Goal: Task Accomplishment & Management: Use online tool/utility

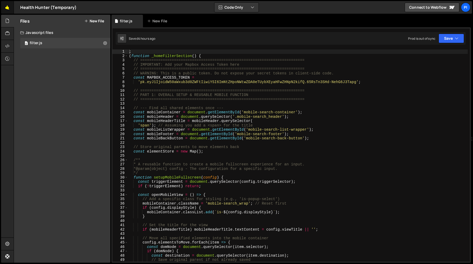
click at [5, 4] on link "🤙" at bounding box center [7, 7] width 13 height 13
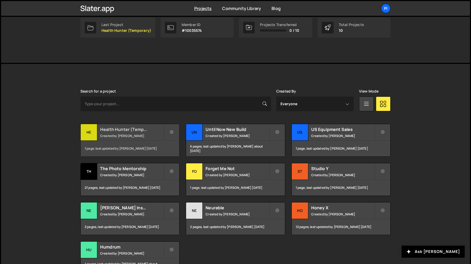
scroll to position [124, 0]
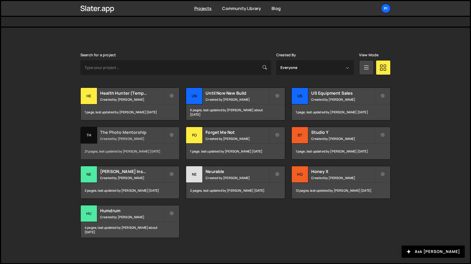
click at [128, 134] on h2 "The Photo Mentorship" at bounding box center [131, 132] width 63 height 6
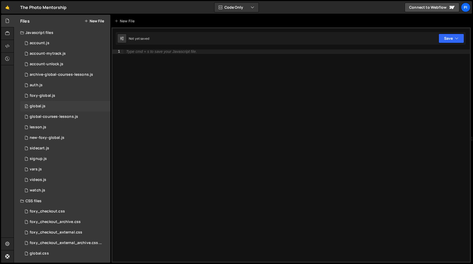
click at [55, 108] on div "0 global.js 0" at bounding box center [65, 106] width 90 height 11
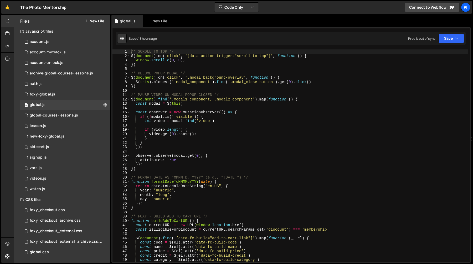
click at [177, 103] on div "/* SCROLL TO TOP */ $ ( document ) . on ( 'click' , '[data-action-trigger="scro…" at bounding box center [299, 159] width 338 height 221
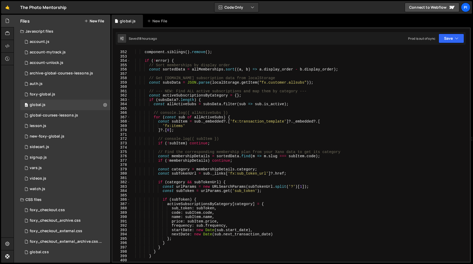
scroll to position [1524, 0]
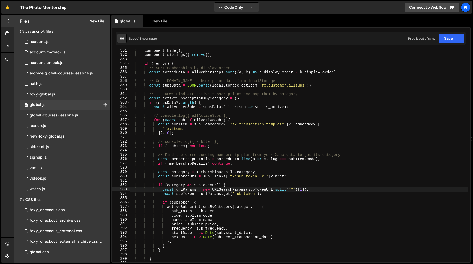
click at [209, 191] on div "component . hide ( ) ; component . siblings ( ) . remove ( ) ; if ( ! error ) {…" at bounding box center [299, 158] width 338 height 221
type textarea "const urlParams = new URLSearchParams(subTokenUrl.split('?')[1]);"
click at [192, 182] on div "component . hide ( ) ; component . siblings ( ) . remove ( ) ; if ( ! error ) {…" at bounding box center [299, 158] width 338 height 221
click at [177, 140] on div "component . hide ( ) ; component . siblings ( ) . remove ( ) ; if ( ! error ) {…" at bounding box center [299, 158] width 338 height 221
click at [227, 144] on div "component . hide ( ) ; component . siblings ( ) . remove ( ) ; if ( ! error ) {…" at bounding box center [299, 158] width 338 height 221
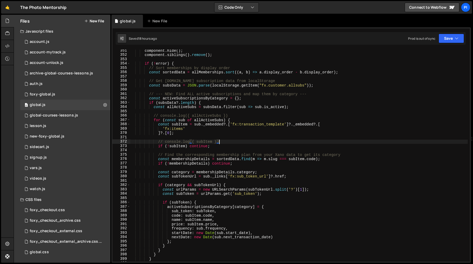
click at [222, 140] on div "component . hide ( ) ; component . siblings ( ) . remove ( ) ; if ( ! error ) {…" at bounding box center [299, 158] width 338 height 221
click at [211, 134] on div "component . hide ( ) ; component . siblings ( ) . remove ( ) ; if ( ! error ) {…" at bounding box center [299, 158] width 338 height 221
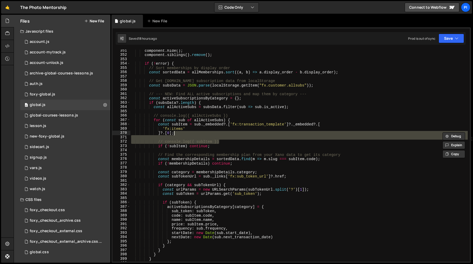
type textarea "]?.[0];"
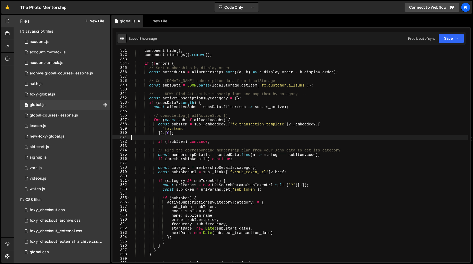
scroll to position [0, 0]
click at [195, 129] on div "component . hide ( ) ; component . siblings ( ) . remove ( ) ; if ( ! error ) {…" at bounding box center [299, 158] width 338 height 221
click at [183, 126] on div "component . hide ( ) ; component . siblings ( ) . remove ( ) ; if ( ! error ) {…" at bounding box center [299, 158] width 338 height 221
click at [231, 116] on div "component . hide ( ) ; component . siblings ( ) . remove ( ) ; if ( ! error ) {…" at bounding box center [299, 158] width 338 height 221
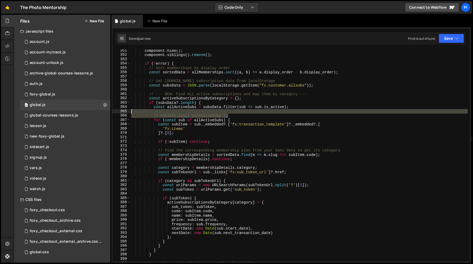
click at [230, 113] on div "component . hide ( ) ; component . siblings ( ) . remove ( ) ; if ( ! error ) {…" at bounding box center [299, 158] width 338 height 221
type textarea "// console.log({ allActiveSubs })"
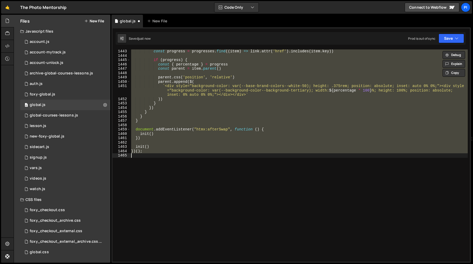
type textarea "// console.log({ allActiveSubs })"
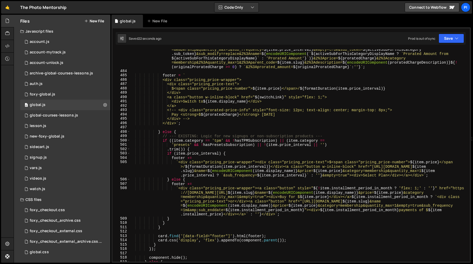
scroll to position [2122, 0]
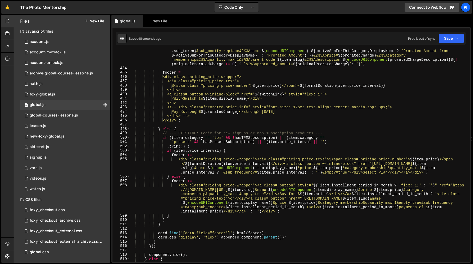
click at [254, 187] on div "` [URL][DOMAIN_NAME] ${ item . slug } &name= ${ encodeURIComponent ( item . dis…" at bounding box center [299, 161] width 338 height 243
click at [247, 180] on div "` [URL][DOMAIN_NAME] ${ item . slug } &name= ${ encodeURIComponent ( item . dis…" at bounding box center [299, 161] width 338 height 243
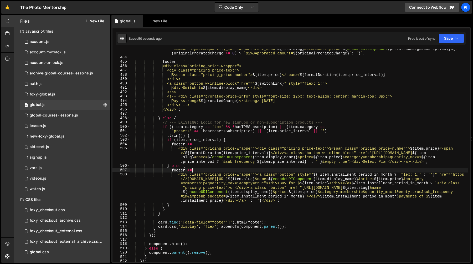
scroll to position [2137, 0]
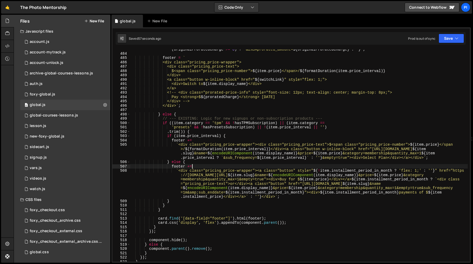
click at [255, 162] on div "` [URL][DOMAIN_NAME] ${ item . slug } &name= ${ encodeURIComponent ( item . dis…" at bounding box center [299, 146] width 338 height 243
type textarea "} else {"
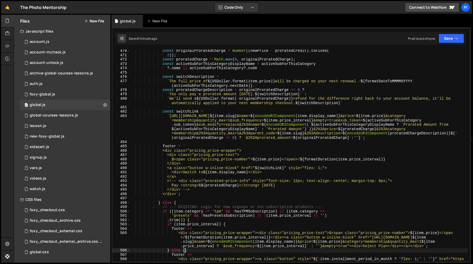
scroll to position [2049, 0]
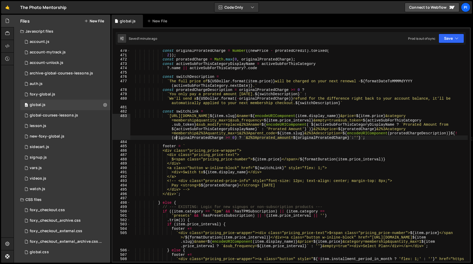
click at [176, 138] on div "const originalProratedCharge = Number (( newPrice - proratedCredit ) . toFixed …" at bounding box center [299, 172] width 338 height 247
click at [174, 141] on div "const originalProratedCharge = Number (( newPrice - proratedCredit ) . toFixed …" at bounding box center [299, 172] width 338 height 247
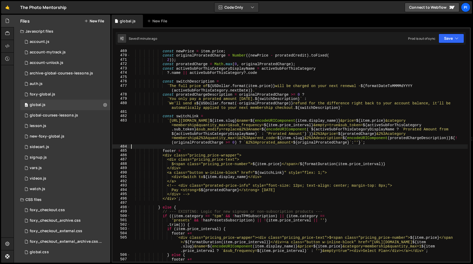
scroll to position [2042, 0]
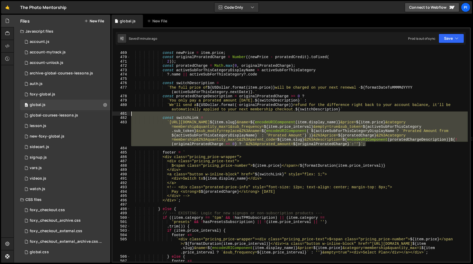
drag, startPoint x: 375, startPoint y: 145, endPoint x: 221, endPoint y: 112, distance: 157.7
click at [221, 112] on div "const newPrice = item . price ; const originalProratedCharge = Number (( newPri…" at bounding box center [299, 156] width 338 height 221
type textarea "const switchLink ="
click at [221, 112] on div "const newPrice = item . price ; const originalProratedCharge = Number (( newPri…" at bounding box center [299, 155] width 338 height 212
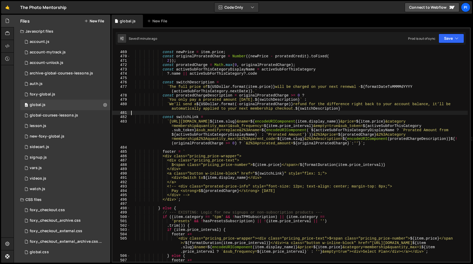
scroll to position [2043, 0]
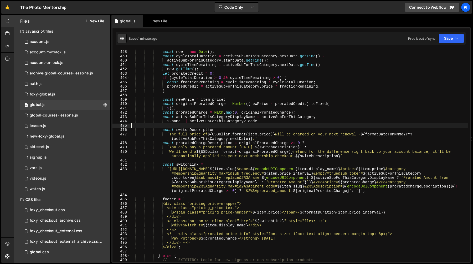
click at [183, 124] on div "// --- NEW: This is a plan the user can switch to --- const now = new Date ( ) …" at bounding box center [299, 155] width 338 height 221
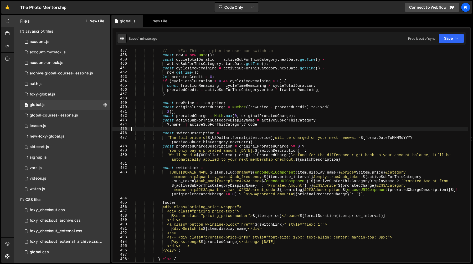
scroll to position [1979, 0]
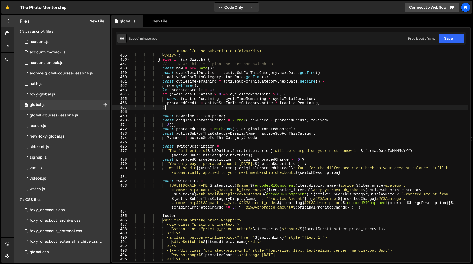
click at [190, 109] on div "<div class="button is-red" data-subscription-action="cancel" data-code=" ${ act…" at bounding box center [299, 156] width 338 height 225
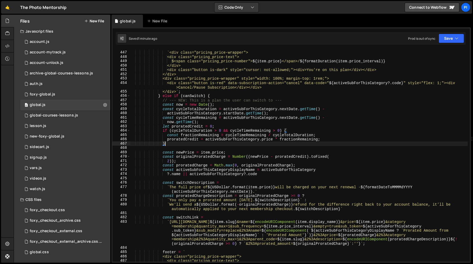
scroll to position [1942, 0]
click at [161, 103] on div "footer = ` <div class="pricing_price-wrapper"> <div class="pricing_price-text">…" at bounding box center [299, 157] width 338 height 221
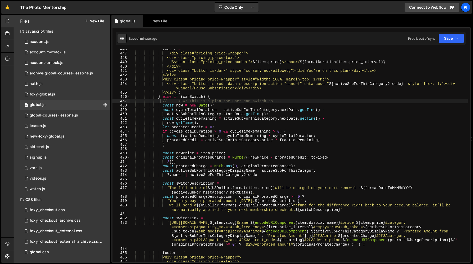
click at [162, 100] on div "footer = ` <div class="pricing_price-wrapper"> <div class="pricing_price-text">…" at bounding box center [299, 157] width 338 height 221
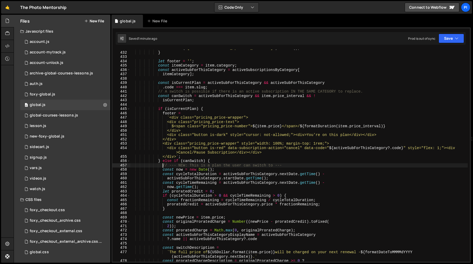
scroll to position [1881, 0]
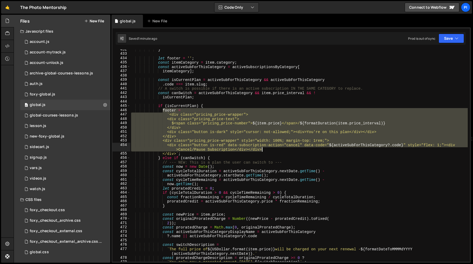
drag, startPoint x: 162, startPoint y: 109, endPoint x: 284, endPoint y: 148, distance: 127.7
click at [284, 148] on div "} let footer = '' ; const itemCategory = item . category ; const activeSubForTh…" at bounding box center [299, 157] width 338 height 221
click at [278, 149] on div "} let footer = '' ; const itemCategory = item . category ; const activeSubForTh…" at bounding box center [299, 155] width 338 height 212
type textarea "<div class="button is-red" data-subscription-action="cancel" data-code="${activ…"
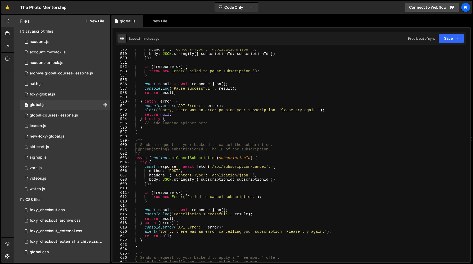
scroll to position [2590, 0]
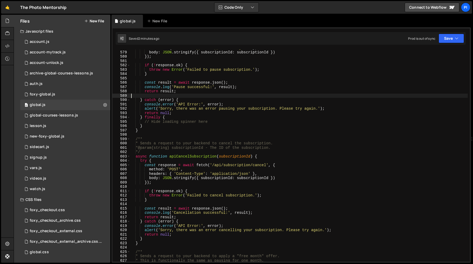
drag, startPoint x: 191, startPoint y: 98, endPoint x: 193, endPoint y: 102, distance: 5.2
click at [190, 98] on div "headers : { 'Content-Type' : 'application/json' } , body : JSON . stringify ({ …" at bounding box center [299, 156] width 338 height 221
click at [194, 135] on div "headers : { 'Content-Type' : 'application/json' } , body : JSON . stringify ({ …" at bounding box center [299, 157] width 338 height 221
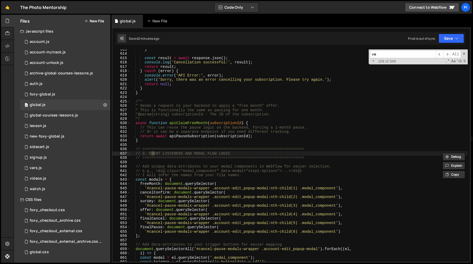
type input "ver"
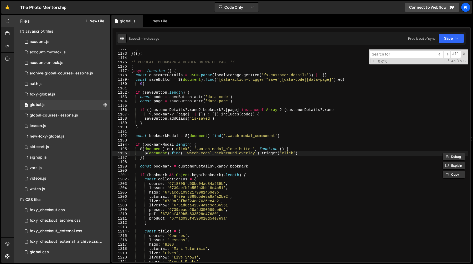
type input "v"
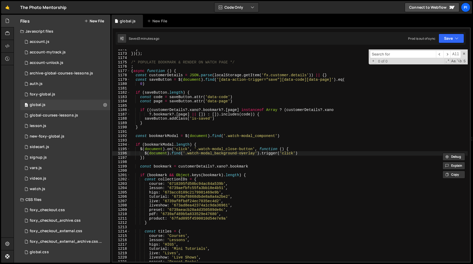
type input "v"
type input "g"
click at [54, 168] on div "0 vars.js 0" at bounding box center [65, 168] width 90 height 11
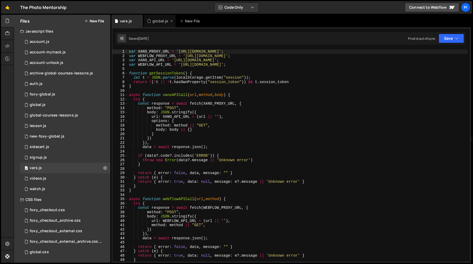
click at [156, 22] on div "global.js" at bounding box center [161, 20] width 16 height 5
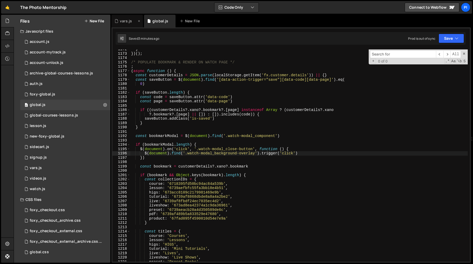
click at [130, 23] on div "vars.js" at bounding box center [126, 20] width 12 height 5
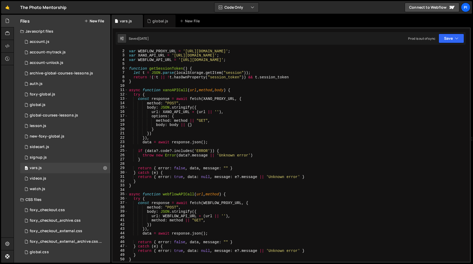
scroll to position [6, 0]
click at [165, 69] on div "var WEBFLOW_PROXY_URL = '[URL][DOMAIN_NAME]' ; var XANO_API_URL = '[URL][DOMAIN…" at bounding box center [298, 158] width 340 height 221
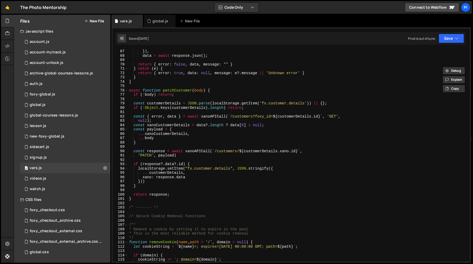
scroll to position [286, 0]
click at [176, 89] on div "}) , data = await response . json ( ) ; return { error : false , data , message…" at bounding box center [298, 159] width 340 height 221
type textarea "async function patchCustomer(body) {"
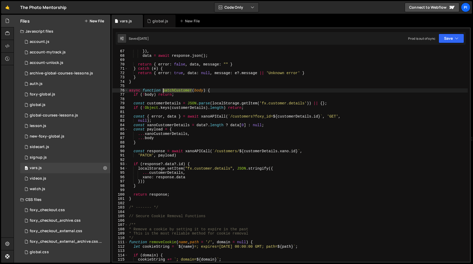
click at [176, 89] on div "}) , data = await response . json ( ) ; return { error : false , data , message…" at bounding box center [298, 159] width 340 height 221
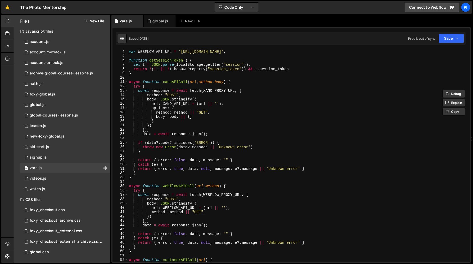
scroll to position [0, 0]
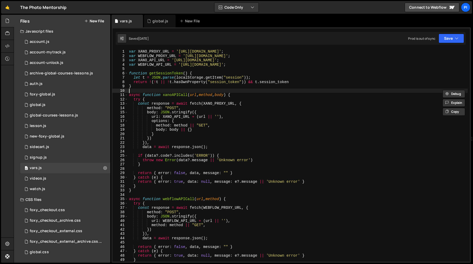
click at [181, 92] on div "var XANO_PROXY_URL = '[URL][DOMAIN_NAME]' ; var WEBFLOW_PROXY_URL = '[URL][DOMA…" at bounding box center [298, 159] width 340 height 221
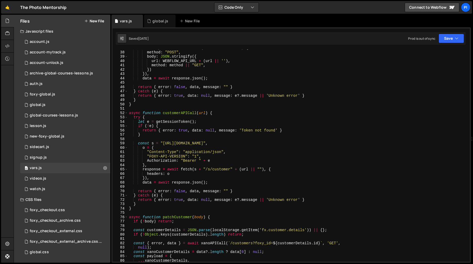
click at [184, 114] on div "const response = await fetch ( WEBFLOW_PROXY_URL , { method : "POST" , body : J…" at bounding box center [298, 156] width 340 height 221
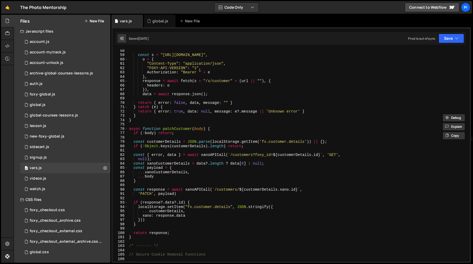
scroll to position [254, 0]
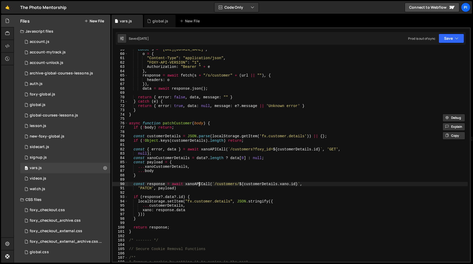
click at [199, 183] on div "const s = "[URL][DOMAIN_NAME]" , o = { "Content-Type" : "application/json" , "F…" at bounding box center [298, 157] width 340 height 221
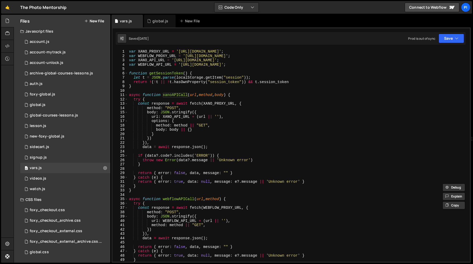
scroll to position [0, 0]
click at [176, 96] on div "var XANO_PROXY_URL = '[URL][DOMAIN_NAME]' ; var WEBFLOW_PROXY_URL = '[URL][DOMA…" at bounding box center [298, 159] width 340 height 221
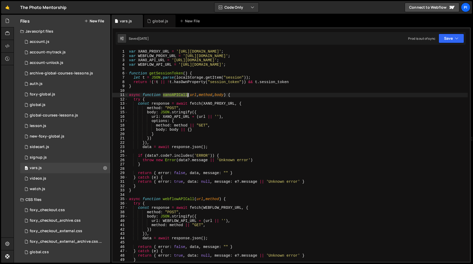
click at [176, 96] on div "var XANO_PROXY_URL = '[URL][DOMAIN_NAME]' ; var WEBFLOW_PROXY_URL = '[URL][DOMA…" at bounding box center [298, 159] width 340 height 221
click at [179, 88] on div "var XANO_PROXY_URL = '[URL][DOMAIN_NAME]' ; var WEBFLOW_PROXY_URL = '[URL][DOMA…" at bounding box center [298, 159] width 340 height 221
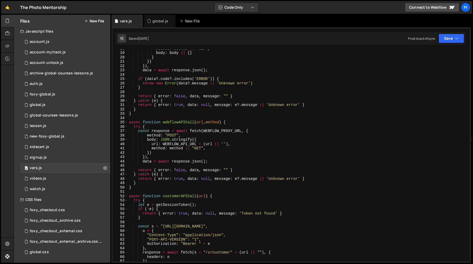
scroll to position [82, 0]
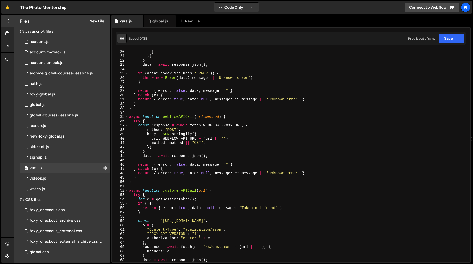
click at [172, 116] on div "body : body || { } } }) }) , data = await response . json ( ) ; if ( data ?. co…" at bounding box center [298, 155] width 340 height 221
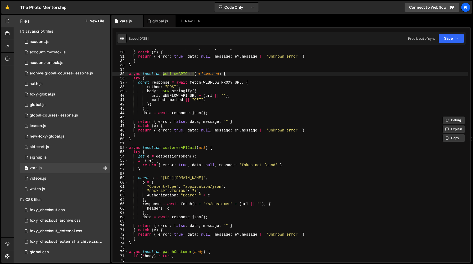
scroll to position [125, 0]
click at [176, 149] on div "return { error : false , data , message : "" } } catch ( e ) { return { error :…" at bounding box center [298, 155] width 340 height 221
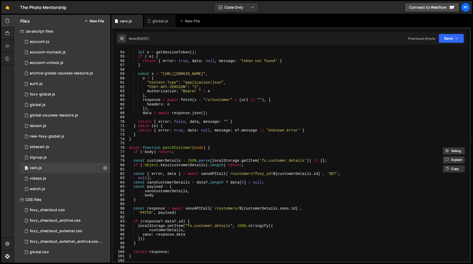
scroll to position [233, 0]
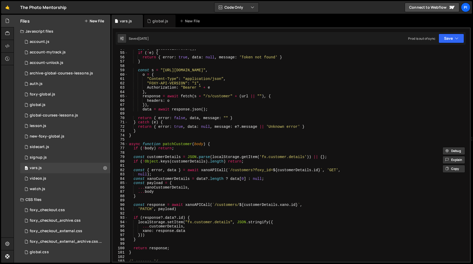
click at [179, 143] on div "let e = getSessionToken ( ) ; if ( ! e ) { return { error : true , data : null …" at bounding box center [298, 156] width 340 height 221
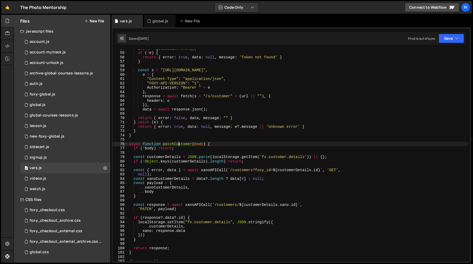
click at [179, 143] on div "let e = getSessionToken ( ) ; if ( ! e ) { return { error : true , data : null …" at bounding box center [298, 156] width 340 height 221
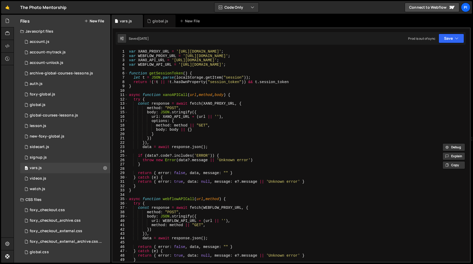
scroll to position [0, 0]
click at [180, 52] on div "var XANO_PROXY_URL = '[URL][DOMAIN_NAME]' ; var WEBFLOW_PROXY_URL = '[URL][DOMA…" at bounding box center [298, 159] width 340 height 221
type textarea "var XANO_PROXY_URL = '[URL][DOMAIN_NAME]';"
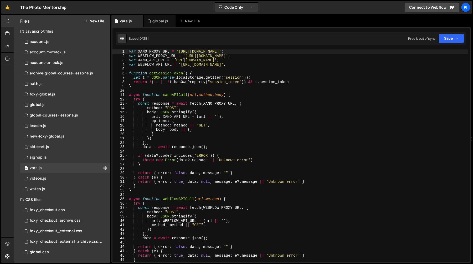
click at [244, 52] on div "var XANO_PROXY_URL = '[URL][DOMAIN_NAME]' ; var WEBFLOW_PROXY_URL = '[URL][DOMA…" at bounding box center [298, 159] width 340 height 221
click at [155, 21] on div "global.js" at bounding box center [161, 20] width 16 height 5
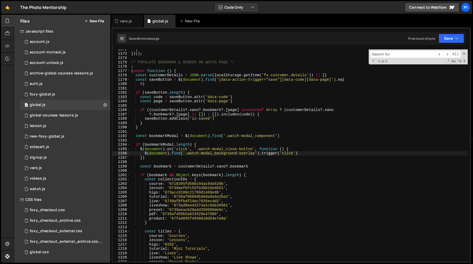
click at [203, 106] on div "} }) ( ) ; /* POPULATE BOOKMARK & RENDER ON WATCH PAGE */ ; ( async function ( …" at bounding box center [299, 157] width 338 height 221
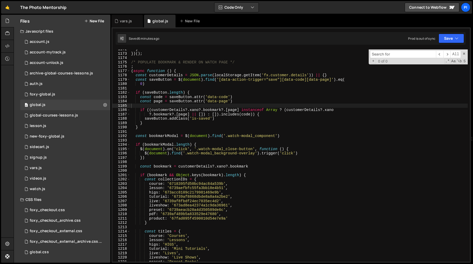
paste input "[URL][DOMAIN_NAME]"
type input "[URL][DOMAIN_NAME]"
click at [65, 96] on div "0 foxy-global.js 0" at bounding box center [65, 95] width 90 height 11
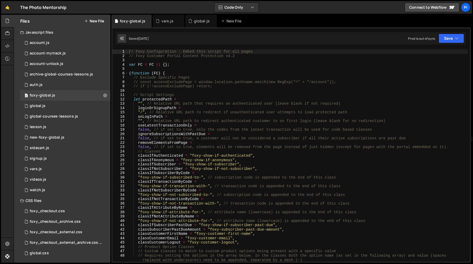
click at [178, 90] on div "// Foxy Configuration - Embed this script for all pages // Foxy Customer Portal…" at bounding box center [298, 159] width 340 height 221
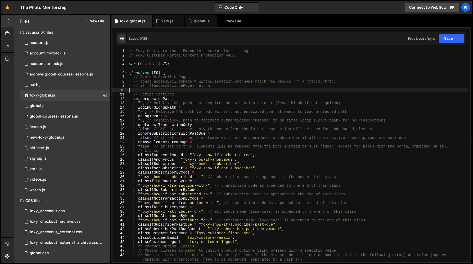
scroll to position [273, 0]
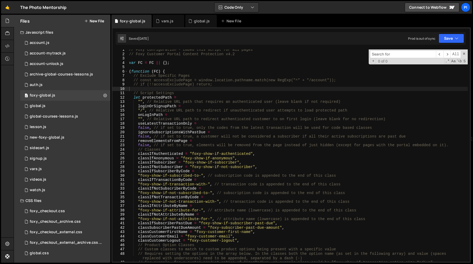
type input "[URL][DOMAIN_NAME]"
click at [198, 23] on div "global.js" at bounding box center [202, 20] width 16 height 5
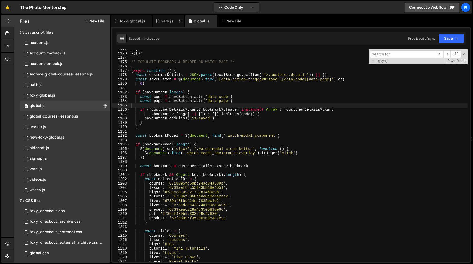
click at [169, 22] on div "vars.js" at bounding box center [167, 20] width 12 height 5
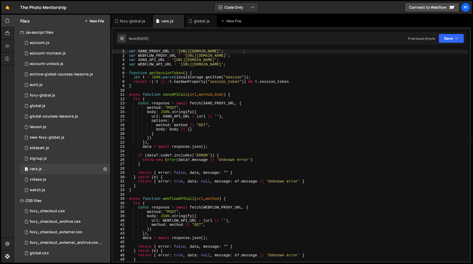
click at [167, 74] on div "var XANO_PROXY_URL = '[URL][DOMAIN_NAME]' ; var WEBFLOW_PROXY_URL = '[URL][DOMA…" at bounding box center [298, 159] width 340 height 221
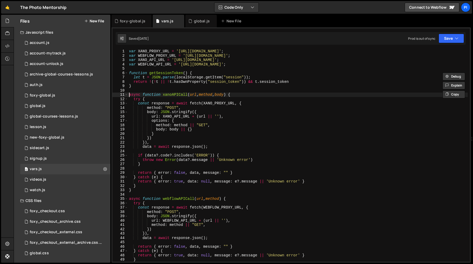
drag, startPoint x: 130, startPoint y: 96, endPoint x: 144, endPoint y: 99, distance: 14.4
click at [130, 96] on div "var XANO_PROXY_URL = '[URL][DOMAIN_NAME]' ; var WEBFLOW_PROXY_URL = '[URL][DOMA…" at bounding box center [298, 159] width 340 height 221
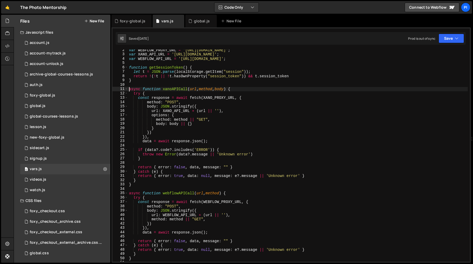
scroll to position [6, 0]
click at [173, 89] on div "var WEBFLOW_PROXY_URL = '[URL][DOMAIN_NAME]' ; var XANO_API_URL = '[URL][DOMAIN…" at bounding box center [298, 158] width 340 height 221
click at [131, 90] on div "var WEBFLOW_PROXY_URL = '[URL][DOMAIN_NAME]' ; var XANO_API_URL = '[URL][DOMAIN…" at bounding box center [298, 158] width 340 height 221
drag, startPoint x: 130, startPoint y: 90, endPoint x: 140, endPoint y: 115, distance: 26.7
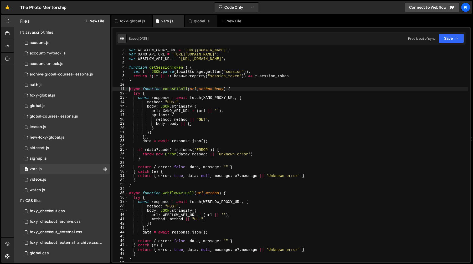
click at [130, 90] on div "var WEBFLOW_PROXY_URL = '[URL][DOMAIN_NAME]' ; var XANO_API_URL = '[URL][DOMAIN…" at bounding box center [298, 158] width 340 height 221
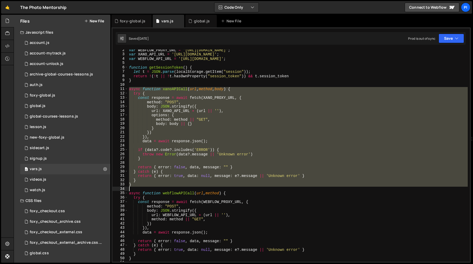
click at [149, 187] on div "var WEBFLOW_PROXY_URL = '[URL][DOMAIN_NAME]' ; var XANO_API_URL = '[URL][DOMAIN…" at bounding box center [298, 158] width 340 height 221
click at [143, 185] on div "var WEBFLOW_PROXY_URL = '[URL][DOMAIN_NAME]' ; var XANO_API_URL = '[URL][DOMAIN…" at bounding box center [298, 155] width 340 height 212
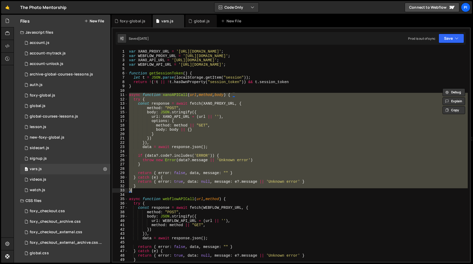
scroll to position [0, 0]
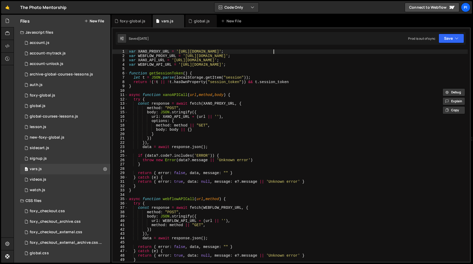
click at [276, 51] on div "var XANO_PROXY_URL = '[URL][DOMAIN_NAME]' ; var WEBFLOW_PROXY_URL = '[URL][DOMA…" at bounding box center [298, 159] width 340 height 221
type textarea "var XANO_PROXY_URL = '[URL][DOMAIN_NAME]';"
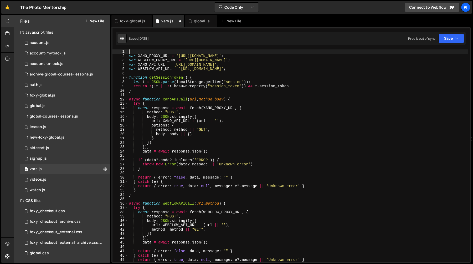
paste textarea "var XANO_PROXY_URL = '[URL][DOMAIN_NAME]';"
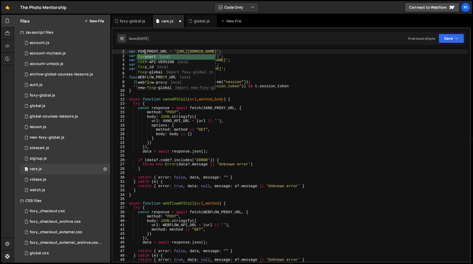
scroll to position [0, 1]
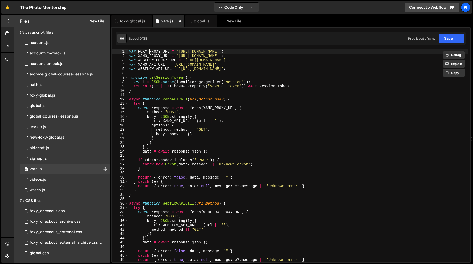
click at [150, 51] on div "var FOXY_PROXY_URL = '[URL][DOMAIN_NAME]' ; var XANO_PROXY_URL = '[URL][DOMAIN_…" at bounding box center [298, 159] width 340 height 221
click at [129, 100] on div "var FOXY_PROXY_URL = '[URL][DOMAIN_NAME]' ; var XANO_PROXY_URL = '[URL][DOMAIN_…" at bounding box center [298, 159] width 340 height 221
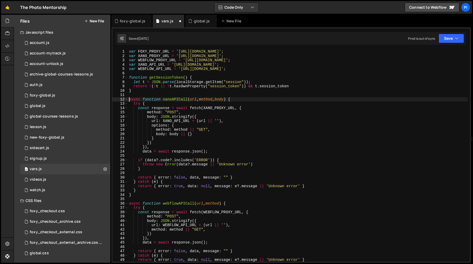
click at [139, 195] on div "var FOXY_PROXY_URL = '[URL][DOMAIN_NAME]' ; var XANO_PROXY_URL = '[URL][DOMAIN_…" at bounding box center [298, 159] width 340 height 221
type textarea "} }"
click at [133, 94] on div "var FOXY_PROXY_URL = '[URL][DOMAIN_NAME]' ; var XANO_PROXY_URL = '[URL][DOMAIN_…" at bounding box center [298, 159] width 340 height 221
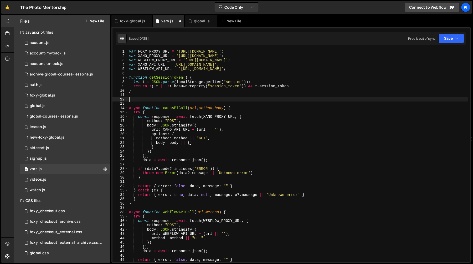
paste textarea "}"
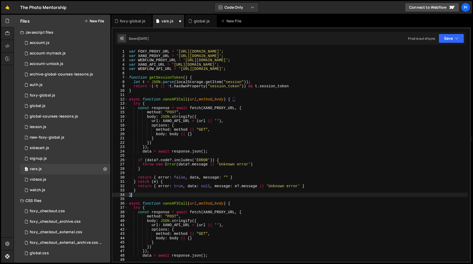
click at [172, 99] on div "var FOXY_PROXY_URL = '[URL][DOMAIN_NAME]' ; var XANO_PROXY_URL = '[URL][DOMAIN_…" at bounding box center [298, 159] width 340 height 221
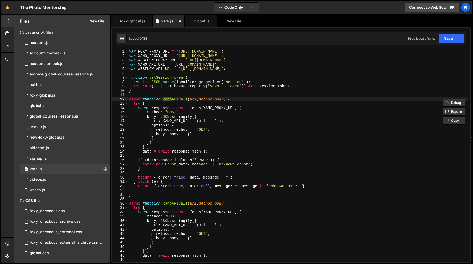
click at [153, 51] on div "var FOXY_PROXY_URL = '[URL][DOMAIN_NAME]' ; var XANO_PROXY_URL = '[URL][DOMAIN_…" at bounding box center [298, 159] width 340 height 221
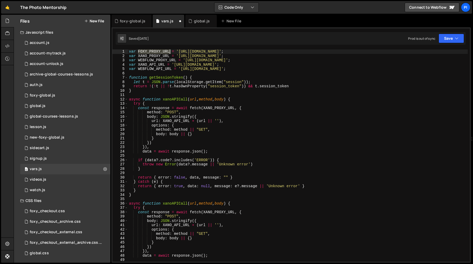
click at [153, 51] on div "var FOXY_PROXY_URL = '[URL][DOMAIN_NAME]' ; var XANO_PROXY_URL = '[URL][DOMAIN_…" at bounding box center [298, 159] width 340 height 221
click at [211, 108] on div "var FOXY_PROXY_URL = '[URL][DOMAIN_NAME]' ; var XANO_PROXY_URL = '[URL][DOMAIN_…" at bounding box center [298, 159] width 340 height 221
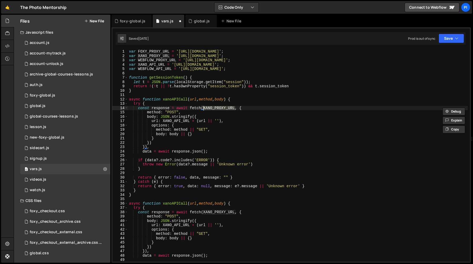
paste textarea "FOXY"
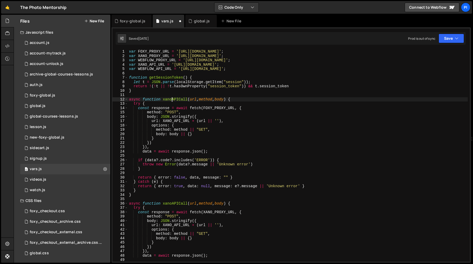
click at [172, 100] on div "var FOXY_PROXY_URL = '[URL][DOMAIN_NAME]' ; var XANO_PROXY_URL = '[URL][DOMAIN_…" at bounding box center [298, 159] width 340 height 221
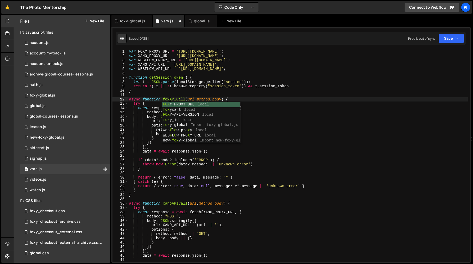
type textarea "async function foxyAPICall(url, method, body) {"
click at [175, 94] on div "var FOXY_PROXY_URL = '[URL][DOMAIN_NAME]' ; var XANO_PROXY_URL = '[URL][DOMAIN_…" at bounding box center [298, 159] width 340 height 221
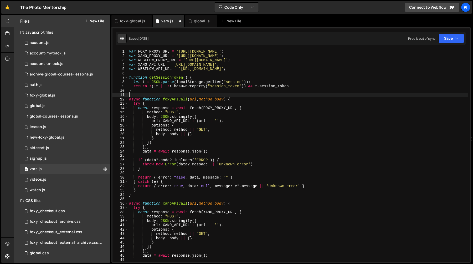
click at [177, 99] on div "var FOXY_PROXY_URL = '[URL][DOMAIN_NAME]' ; var XANO_PROXY_URL = '[URL][DOMAIN_…" at bounding box center [298, 159] width 340 height 221
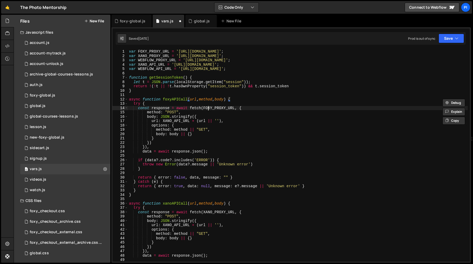
click at [207, 108] on div "var FOXY_PROXY_URL = '[URL][DOMAIN_NAME]' ; var XANO_PROXY_URL = '[URL][DOMAIN_…" at bounding box center [298, 159] width 340 height 221
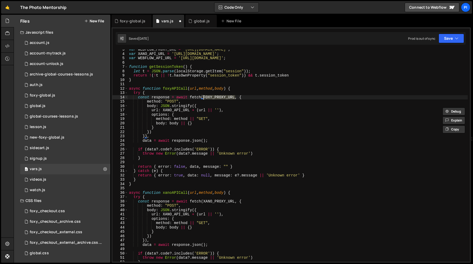
scroll to position [12, 0]
click at [216, 199] on div "var WEBFLOW_PROXY_URL = '[URL][DOMAIN_NAME]' ; var XANO_API_URL = '[URL][DOMAIN…" at bounding box center [298, 156] width 340 height 221
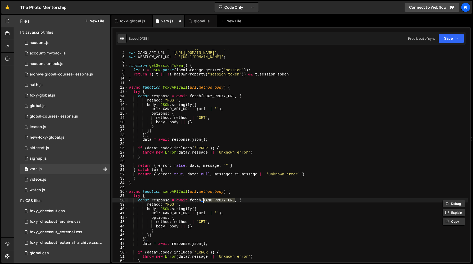
scroll to position [12, 0]
click at [215, 199] on div "var WEBFLOW_PROXY_URL = '[URL][DOMAIN_NAME]' ; var XANO_API_URL = '[URL][DOMAIN…" at bounding box center [298, 155] width 340 height 212
click at [215, 199] on div "var WEBFLOW_PROXY_URL = '[URL][DOMAIN_NAME]' ; var XANO_API_URL = '[URL][DOMAIN…" at bounding box center [298, 156] width 340 height 221
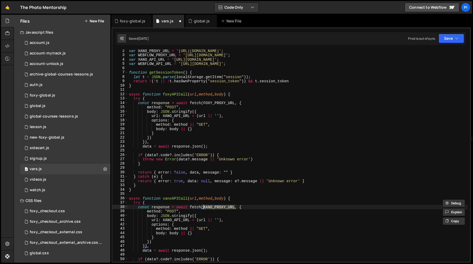
scroll to position [0, 0]
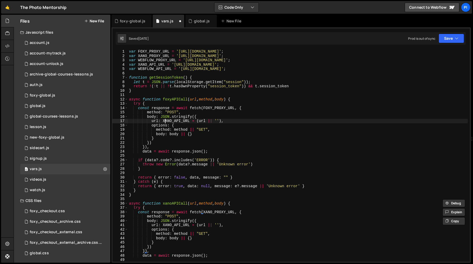
click at [165, 121] on div "var FOXY_PROXY_URL = '[URL][DOMAIN_NAME]' ; var XANO_PROXY_URL = '[URL][DOMAIN_…" at bounding box center [298, 159] width 340 height 221
click at [196, 121] on div "var FOXY_PROXY_URL = '[URL][DOMAIN_NAME]' ; var XANO_PROXY_URL = '[URL][DOMAIN_…" at bounding box center [298, 159] width 340 height 221
click at [163, 121] on div "var FOXY_PROXY_URL = '[URL][DOMAIN_NAME]' ; var XANO_PROXY_URL = '[URL][DOMAIN_…" at bounding box center [298, 159] width 340 height 221
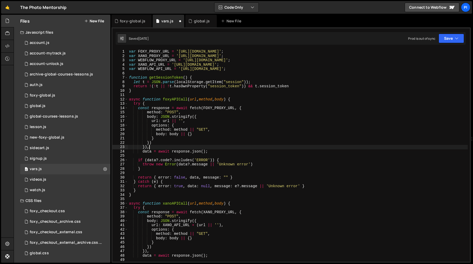
type textarea "data = await response.json();"
type textarea "}"
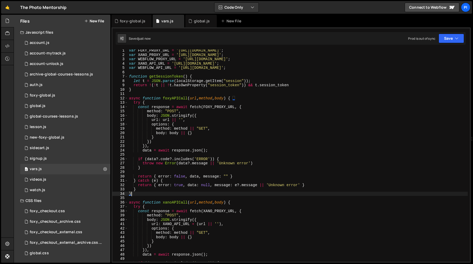
scroll to position [2, 0]
click at [171, 96] on div "var FOXY_PROXY_URL = '[URL][DOMAIN_NAME]' ; var XANO_PROXY_URL = '[URL][DOMAIN_…" at bounding box center [298, 158] width 340 height 221
type textarea "async function foxyAPICall(url, method, body) {"
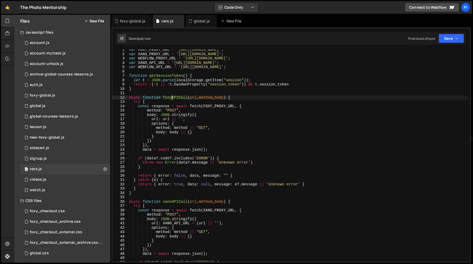
click at [171, 96] on div "var FOXY_PROXY_URL = '[URL][DOMAIN_NAME]' ; var XANO_PROXY_URL = '[URL][DOMAIN_…" at bounding box center [298, 158] width 340 height 221
click at [197, 26] on div "global.js" at bounding box center [201, 21] width 32 height 13
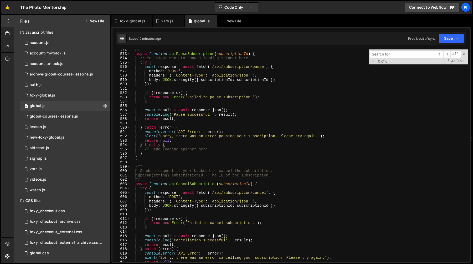
scroll to position [2564, 0]
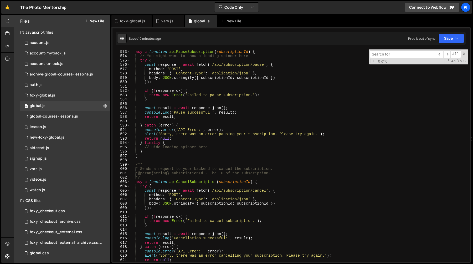
click at [202, 180] on div "*/ async function apiPauseSubscription ( subscriptionId ) { // You might want t…" at bounding box center [299, 155] width 338 height 221
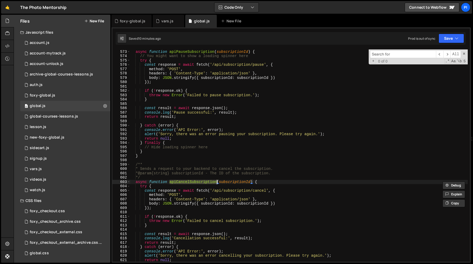
click at [229, 183] on div "*/ async function apiPauseSubscription ( subscriptionId ) { // You might want t…" at bounding box center [299, 155] width 338 height 221
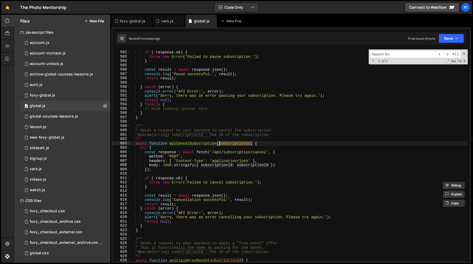
scroll to position [2603, 0]
click at [206, 86] on div "if ( ! response . ok ) { throw new Error ( 'Failed to pause subscription.' ) ; …" at bounding box center [299, 155] width 338 height 221
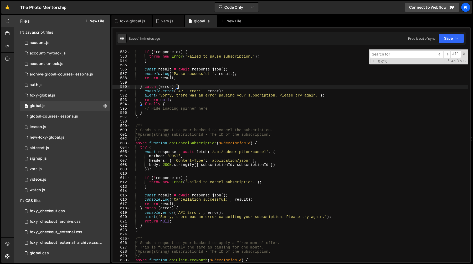
click at [252, 135] on div "if ( ! response . ok ) { throw new Error ( 'Failed to pause subscription.' ) ; …" at bounding box center [299, 155] width 338 height 221
type textarea "* @param {string} subscriptionId - The ID of the subscription."
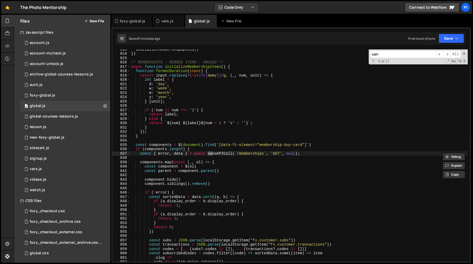
scroll to position [3608, 0]
type input "xanoapicall"
click at [139, 155] on div "initializeMembershipUpsell ( ) }) /* MEMBERSHIPS - RENDER ITEMS - UNUSED */ asy…" at bounding box center [299, 157] width 338 height 221
click at [140, 155] on div "initializeMembershipUpsell ( ) }) /* MEMBERSHIPS - RENDER ITEMS - UNUSED */ asy…" at bounding box center [299, 157] width 338 height 221
click at [312, 155] on div "initializeMembershipUpsell ( ) }) /* MEMBERSHIPS - RENDER ITEMS - UNUSED */ asy…" at bounding box center [299, 157] width 338 height 221
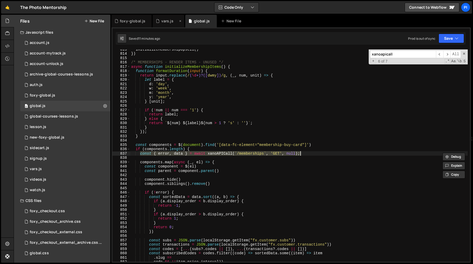
click at [167, 21] on div "vars.js" at bounding box center [167, 20] width 12 height 5
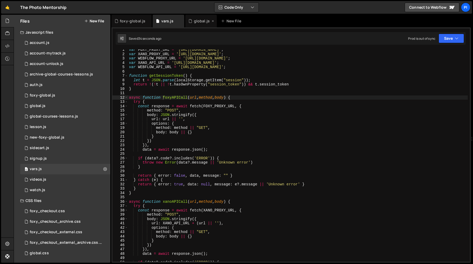
click at [194, 21] on div "global.js" at bounding box center [202, 20] width 16 height 5
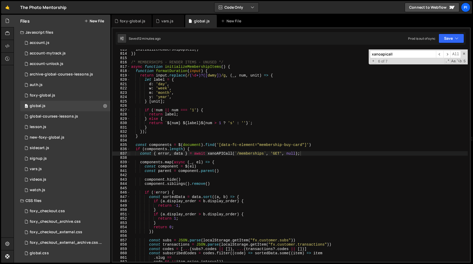
click at [232, 116] on div "initializeMembershipUpsell ( ) }) /* MEMBERSHIPS - RENDER ITEMS - UNUSED */ asy…" at bounding box center [299, 157] width 338 height 221
click at [310, 154] on div "initializeMembershipUpsell ( ) }) /* MEMBERSHIPS - RENDER ITEMS - UNUSED */ asy…" at bounding box center [299, 157] width 338 height 221
click at [140, 154] on div "initializeMembershipUpsell ( ) }) /* MEMBERSHIPS - RENDER ITEMS - UNUSED */ asy…" at bounding box center [299, 157] width 338 height 221
click at [178, 153] on div "initializeMembershipUpsell ( ) }) /* MEMBERSHIPS - RENDER ITEMS - UNUSED */ asy…" at bounding box center [299, 155] width 338 height 212
click at [178, 153] on div "initializeMembershipUpsell ( ) }) /* MEMBERSHIPS - RENDER ITEMS - UNUSED */ asy…" at bounding box center [299, 157] width 338 height 221
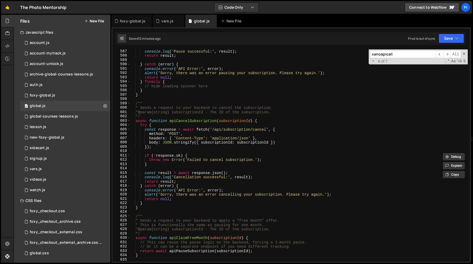
scroll to position [2628, 0]
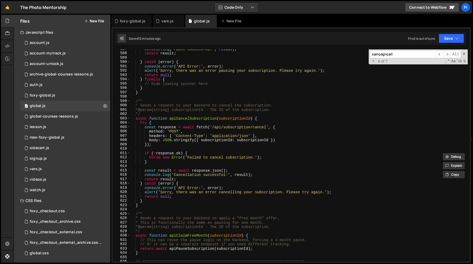
click at [168, 125] on div "console . log ( 'Pause successful:' , result ) ; return result ; } catch ( erro…" at bounding box center [299, 157] width 338 height 221
type textarea "try {"
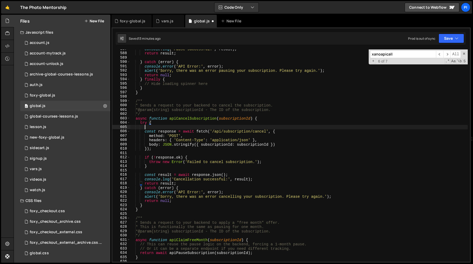
scroll to position [0, 1]
paste textarea "const { error, data } = await xanoAPICall(`/memberships`, 'GET', null);"
click at [253, 126] on div "console . log ( 'Pause successful:' , result ) ; return result ; } catch ( erro…" at bounding box center [299, 157] width 338 height 221
click at [258, 126] on div "console . log ( 'Pause successful:' , result ) ; return result ; } catch ( erro…" at bounding box center [299, 155] width 338 height 212
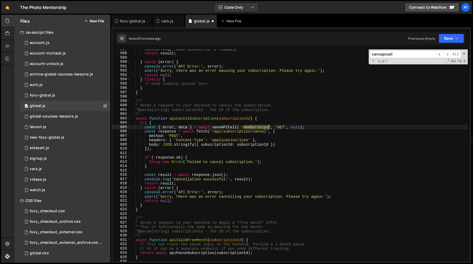
click at [258, 126] on div "console . log ( 'Pause successful:' , result ) ; return result ; } catch ( erro…" at bounding box center [299, 157] width 338 height 221
paste textarea "subscriptions/747446"
click at [277, 127] on div "console . log ( 'Pause successful:' , result ) ; return result ; } catch ( erro…" at bounding box center [299, 157] width 338 height 221
click at [279, 126] on div "console . log ( 'Pause successful:' , result ) ; return result ; } catch ( erro…" at bounding box center [299, 155] width 338 height 212
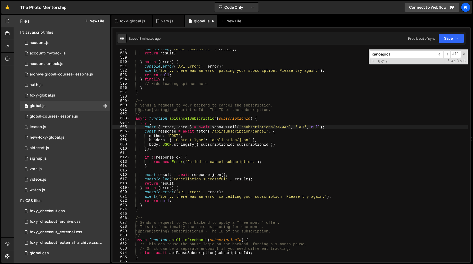
click at [279, 126] on div "console . log ( 'Pause successful:' , result ) ; return result ; } catch ( erro…" at bounding box center [299, 157] width 338 height 221
click at [243, 120] on div "console . log ( 'Pause successful:' , result ) ; return result ; } catch ( erro…" at bounding box center [299, 157] width 338 height 221
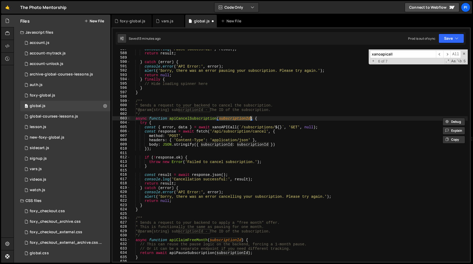
click at [280, 128] on div "console . log ( 'Pause successful:' , result ) ; return result ; } catch ( erro…" at bounding box center [299, 157] width 338 height 221
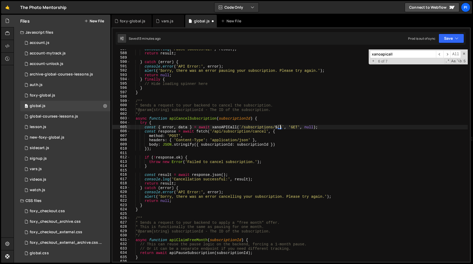
paste textarea "subscriptionId"
click at [246, 129] on div "console . log ( 'Pause successful:' , result ) ; return result ; } catch ( erro…" at bounding box center [299, 157] width 338 height 221
click at [231, 129] on div "console . log ( 'Pause successful:' , result ) ; return result ; } catch ( erro…" at bounding box center [299, 157] width 338 height 221
click at [258, 127] on div "console . log ( 'Pause successful:' , result ) ; return result ; } catch ( erro…" at bounding box center [299, 157] width 338 height 221
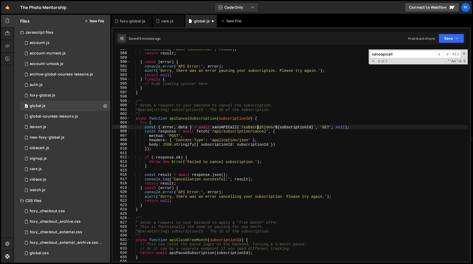
click at [258, 127] on div "console . log ( 'Pause successful:' , result ) ; return result ; } catch ( erro…" at bounding box center [299, 157] width 338 height 221
click at [260, 128] on div "console . log ( 'Pause successful:' , result ) ; return result ; } catch ( erro…" at bounding box center [299, 155] width 338 height 212
click at [260, 128] on div "console . log ( 'Pause successful:' , result ) ; return result ; } catch ( erro…" at bounding box center [299, 157] width 338 height 221
click at [289, 129] on div "console . log ( 'Pause successful:' , result ) ; return result ; } catch ( erro…" at bounding box center [299, 157] width 338 height 221
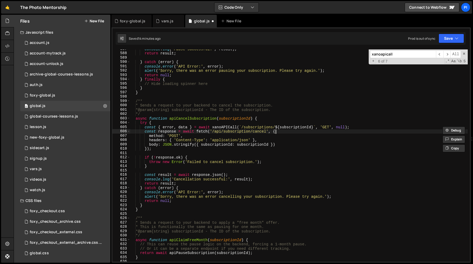
click at [289, 129] on div "console . log ( 'Pause successful:' , result ) ; return result ; } catch ( erro…" at bounding box center [299, 157] width 338 height 221
click at [239, 129] on div "console . log ( 'Pause successful:' , result ) ; return result ; } catch ( erro…" at bounding box center [299, 157] width 338 height 221
click at [288, 131] on div "console . log ( 'Pause successful:' , result ) ; return result ; } catch ( erro…" at bounding box center [299, 157] width 338 height 221
click at [325, 127] on div "console . log ( 'Pause successful:' , result ) ; return result ; } catch ( erro…" at bounding box center [299, 157] width 338 height 221
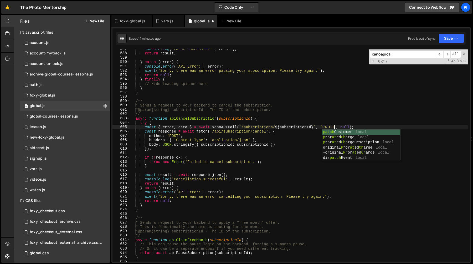
scroll to position [0, 14]
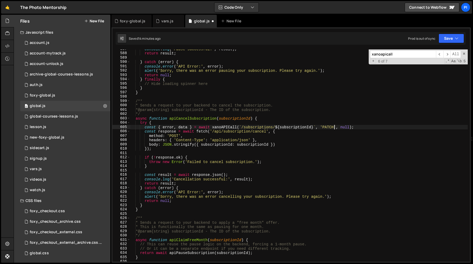
click at [347, 127] on div "console . log ( 'Pause successful:' , result ) ; return result ; } catch ( erro…" at bounding box center [299, 157] width 338 height 221
click at [227, 118] on div "console . log ( 'Pause successful:' , result ) ; return result ; } catch ( erro…" at bounding box center [299, 157] width 338 height 221
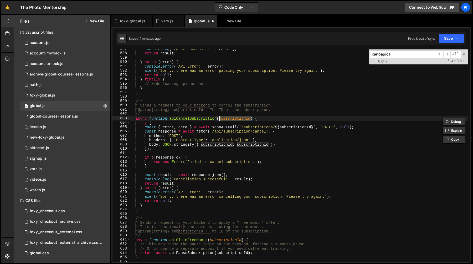
click at [345, 127] on div "console . log ( 'Pause successful:' , result ) ; return result ; } catch ( erro…" at bounding box center [299, 157] width 338 height 221
click at [204, 118] on div "console . log ( 'Pause successful:' , result ) ; return result ; } catch ( erro…" at bounding box center [299, 157] width 338 height 221
type textarea "async function apiCancelSubscription(subscriptionId) {"
click at [204, 118] on div "console . log ( 'Pause successful:' , result ) ; return result ; } catch ( erro…" at bounding box center [299, 157] width 338 height 221
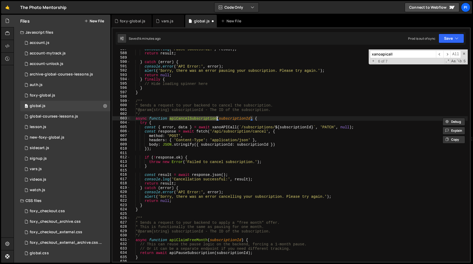
type input "apiCancelSubscription"
click at [446, 54] on span "​" at bounding box center [447, 54] width 7 height 8
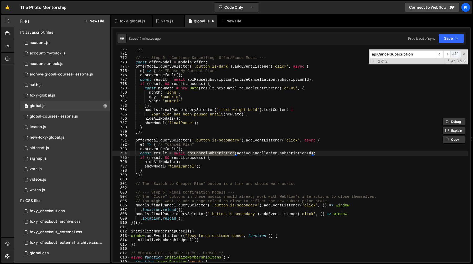
scroll to position [3422, 0]
click at [312, 153] on div "}) ; // --- Step 5: "Continue Cancelling" Offer/Pause Modal --- const offerModa…" at bounding box center [299, 157] width 338 height 221
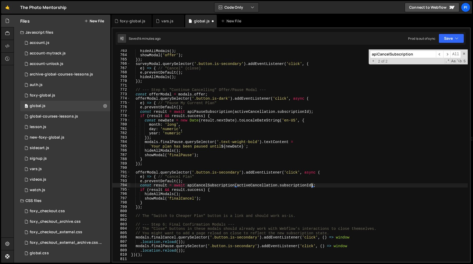
scroll to position [3387, 0]
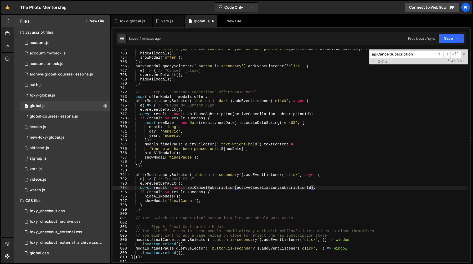
click at [149, 175] on div "` You'll still enjoy all the features of your current plan until ${ activeCance…" at bounding box center [299, 157] width 338 height 221
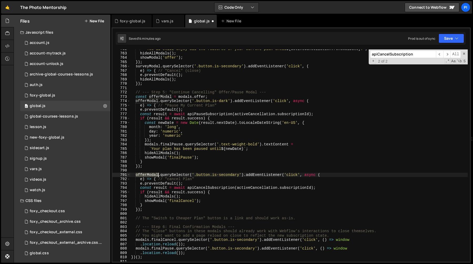
click at [149, 175] on div "` You'll still enjoy all the features of your current plan until ${ activeCance…" at bounding box center [299, 157] width 338 height 221
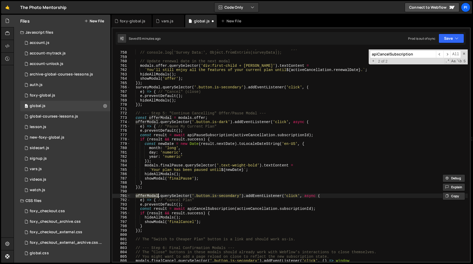
scroll to position [3366, 0]
click at [162, 116] on div "// const surveyData = new FormData(surveyModal.querySelector('form')); // conso…" at bounding box center [299, 157] width 338 height 221
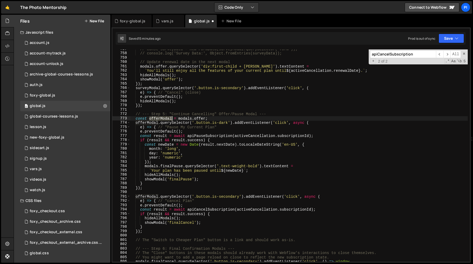
click at [162, 116] on div "// const surveyData = new FormData(surveyModal.querySelector('form')); // conso…" at bounding box center [299, 157] width 338 height 221
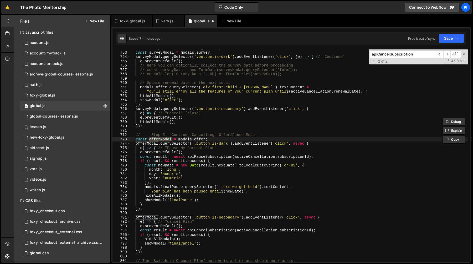
scroll to position [3345, 0]
click at [249, 155] on div "// --- Step 4: "One Last Thing" Survey Modal --- const surveyModal = modals . s…" at bounding box center [299, 156] width 338 height 221
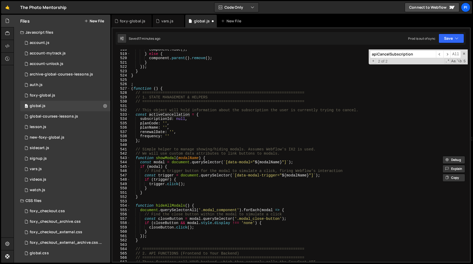
scroll to position [2323, 0]
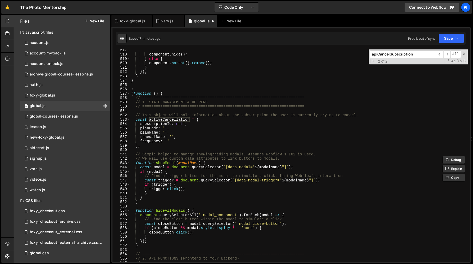
click at [156, 138] on div "component . hide ( ) ; } else { component . parent ( ) . remove ( ) ; } }) ; } …" at bounding box center [299, 158] width 338 height 221
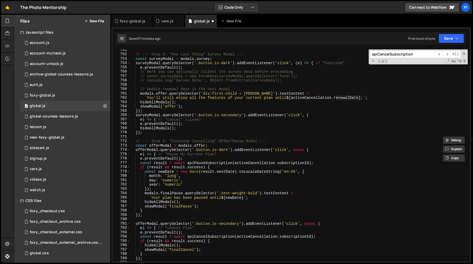
scroll to position [3338, 0]
click at [310, 163] on div "// --- Step 4: "One Last Thing" Survey Modal --- const surveyModal = modals . s…" at bounding box center [299, 158] width 338 height 221
paste textarea "renewalDate"
click at [256, 162] on div "// --- Step 4: "One Last Thing" Survey Modal --- const surveyModal = modals . s…" at bounding box center [299, 158] width 338 height 221
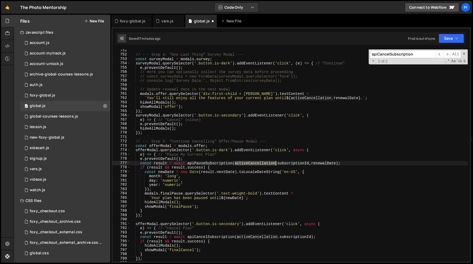
click at [256, 163] on div "// --- Step 4: "One Last Thing" Survey Modal --- const surveyModal = modals . s…" at bounding box center [299, 158] width 338 height 221
drag, startPoint x: 313, startPoint y: 162, endPoint x: 323, endPoint y: 166, distance: 11.1
click at [313, 162] on div "// --- Step 4: "One Last Thing" Survey Modal --- const surveyModal = modals . s…" at bounding box center [299, 158] width 338 height 221
paste textarea "activeCancellation"
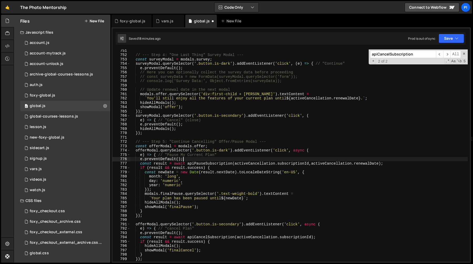
click at [332, 158] on div "// --- Step 4: "One Last Thing" Survey Modal --- const surveyModal = modals . s…" at bounding box center [299, 158] width 338 height 221
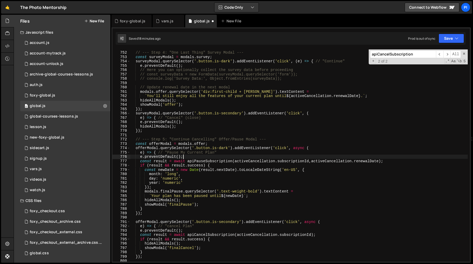
scroll to position [3340, 0]
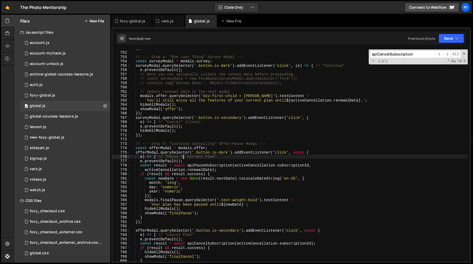
click at [244, 166] on div "}) ; // --- Step 4: "One Last Thing" Survey Modal --- const surveyModal = modal…" at bounding box center [299, 156] width 338 height 221
click at [161, 165] on div "}) ; // --- Step 4: "One Last Thing" Survey Modal --- const surveyModal = modal…" at bounding box center [299, 156] width 338 height 221
click at [146, 168] on div "}) ; // --- Step 4: "One Last Thing" Survey Modal --- const surveyModal = modal…" at bounding box center [299, 156] width 338 height 221
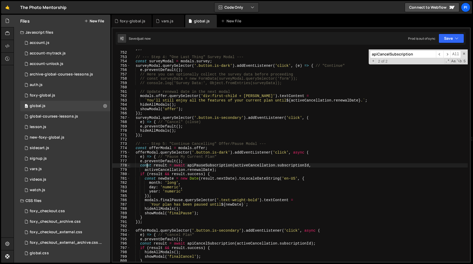
click at [146, 168] on div "}) ; // --- Step 4: "One Last Thing" Survey Modal --- const surveyModal = modal…" at bounding box center [299, 156] width 338 height 221
click at [162, 167] on div "}) ; // --- Step 4: "One Last Thing" Survey Modal --- const surveyModal = modal…" at bounding box center [299, 156] width 338 height 221
click at [195, 168] on div "}) ; // --- Step 4: "One Last Thing" Survey Modal --- const surveyModal = modal…" at bounding box center [299, 156] width 338 height 221
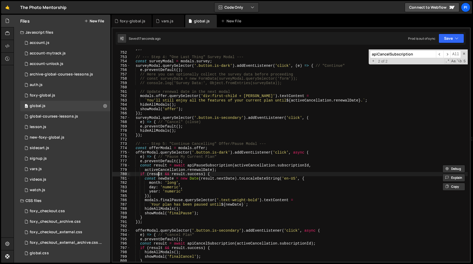
click at [158, 174] on div "}) ; // --- Step 4: "One Last Thing" Survey Modal --- const surveyModal = modal…" at bounding box center [299, 156] width 338 height 221
click at [203, 175] on div "}) ; // --- Step 4: "One Last Thing" Survey Modal --- const surveyModal = modal…" at bounding box center [299, 156] width 338 height 221
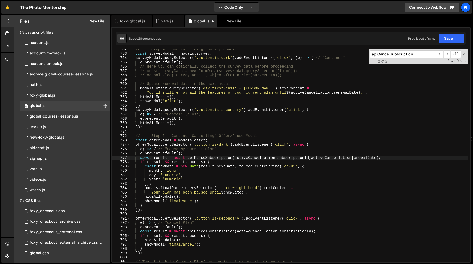
scroll to position [3343, 0]
click at [311, 157] on div "// --- Step 4: "One Last Thing" Survey Modal --- const surveyModal = modals . s…" at bounding box center [299, 155] width 338 height 212
click at [379, 157] on div "// --- Step 4: "One Last Thing" Survey Modal --- const surveyModal = modals . s…" at bounding box center [299, 157] width 338 height 221
click at [312, 158] on div "// --- Step 4: "One Last Thing" Survey Modal --- const surveyModal = modals . s…" at bounding box center [299, 157] width 338 height 221
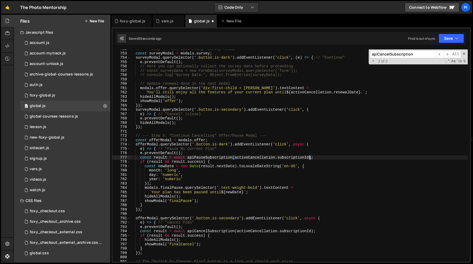
click at [312, 233] on div "// --- Step 4: "One Last Thing" Survey Modal --- const surveyModal = modals . s…" at bounding box center [299, 157] width 338 height 221
paste textarea "activeCancellation.renewalDate"
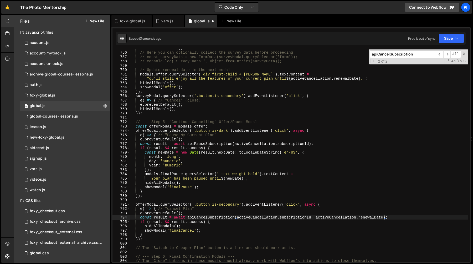
scroll to position [0, 3]
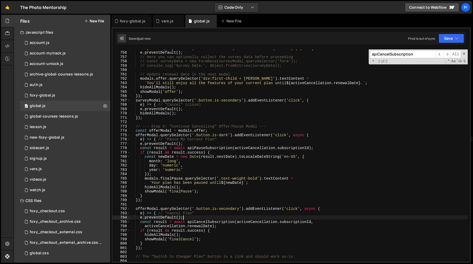
click at [211, 223] on div "surveyModal . querySelector ( '.button.is-dark' ) . addEventListener ( 'click' …" at bounding box center [299, 156] width 338 height 221
click at [439, 53] on span "​" at bounding box center [439, 54] width 7 height 8
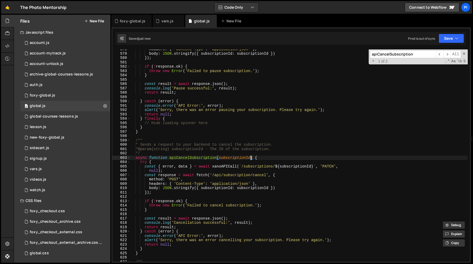
drag, startPoint x: 250, startPoint y: 158, endPoint x: 253, endPoint y: 160, distance: 3.6
click at [250, 158] on div "headers : { 'Content-Type' : 'application/json' } , body : JSON . stringify ({ …" at bounding box center [299, 157] width 338 height 221
click at [260, 158] on div "headers : { 'Content-Type' : 'application/json' } , body : JSON . stringify ({ …" at bounding box center [299, 157] width 338 height 221
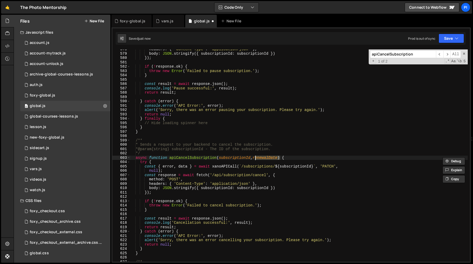
click at [156, 170] on div "headers : { 'Content-Type' : 'application/json' } , body : JSON . stringify ({ …" at bounding box center [299, 157] width 338 height 221
paste textarea "renewalDate"
type textarea "'PATCH', { end_date: renewalDate });"
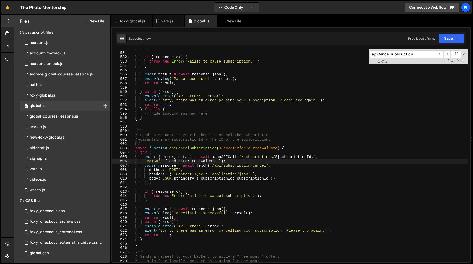
scroll to position [2599, 0]
click at [228, 161] on div "}) ; if ( ! response . ok ) { throw new Error ( 'Failed to pause subscription.'…" at bounding box center [299, 155] width 338 height 221
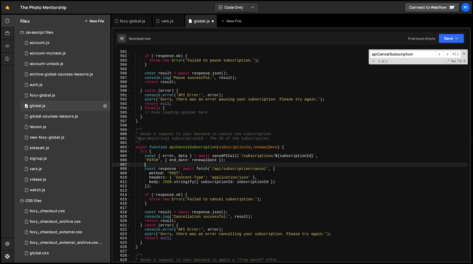
scroll to position [0, 1]
click at [163, 189] on div "}) ; if ( ! response . ok ) { throw new Error ( 'Failed to pause subscription.'…" at bounding box center [299, 155] width 338 height 221
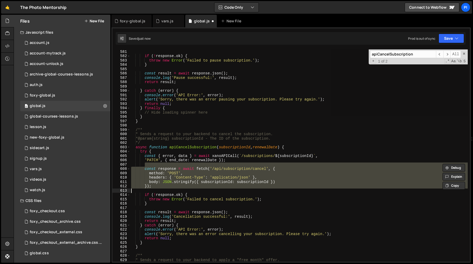
click at [165, 188] on div "}) ; if ( ! response . ok ) { throw new Error ( 'Failed to pause subscription.'…" at bounding box center [299, 155] width 338 height 212
type textarea "body: JSON.stringify({ subscriptionId: subscriptionId }) });"
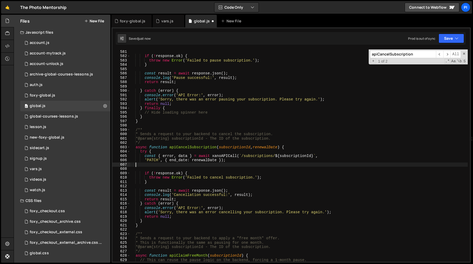
scroll to position [0, 0]
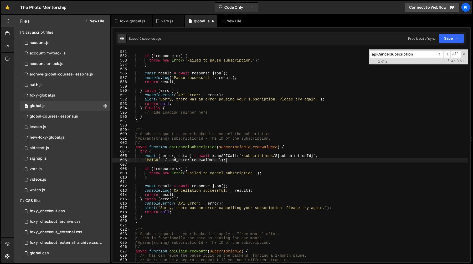
click at [223, 157] on div "}) ; if ( ! response . ok ) { throw new Error ( 'Failed to pause subscription.'…" at bounding box center [299, 155] width 338 height 221
click at [220, 160] on div "}) ; if ( ! response . ok ) { throw new Error ( 'Failed to pause subscription.'…" at bounding box center [299, 155] width 338 height 221
click at [222, 156] on div "}) ; if ( ! response . ok ) { throw new Error ( 'Failed to pause subscription.'…" at bounding box center [299, 155] width 338 height 221
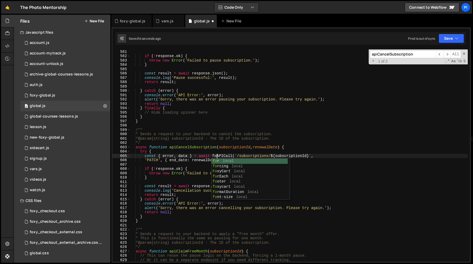
scroll to position [0, 6]
type textarea "const { error, data } = await foxyAPICall(`/subscriptions/${subscriptionId}`,"
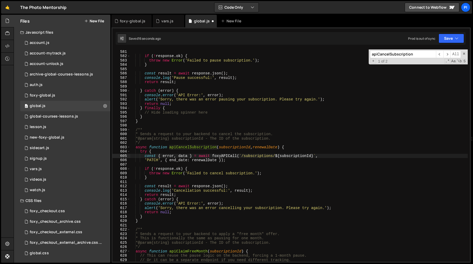
paste input "xanoAPICall"
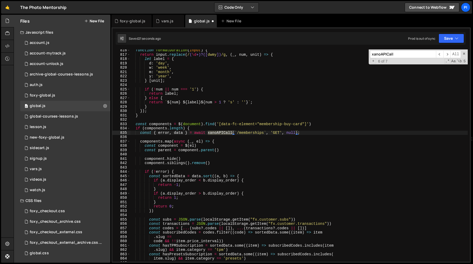
scroll to position [3624, 0]
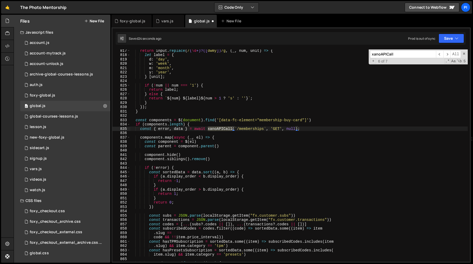
click at [381, 55] on input "xanoAPICall" at bounding box center [403, 54] width 66 height 8
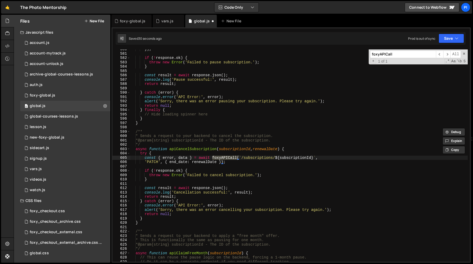
type input "foxyAPICall"
click at [163, 171] on div "}) ; if ( ! response . ok ) { throw new Error ( 'Failed to pause subscription.'…" at bounding box center [299, 157] width 338 height 221
click at [163, 171] on div "}) ; if ( ! response . ok ) { throw new Error ( 'Failed to pause subscription.'…" at bounding box center [299, 158] width 338 height 221
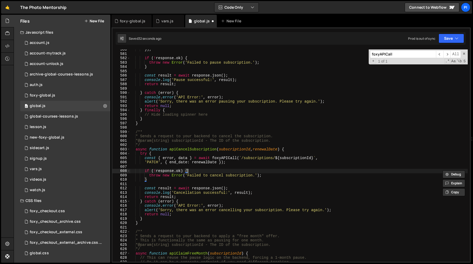
click at [189, 171] on div "}) ; if ( ! response . ok ) { throw new Error ( 'Failed to pause subscription.'…" at bounding box center [299, 157] width 338 height 221
click at [164, 170] on div "}) ; if ( ! response . ok ) { throw new Error ( 'Failed to pause subscription.'…" at bounding box center [299, 156] width 338 height 221
click at [162, 19] on div "vars.js" at bounding box center [167, 20] width 12 height 5
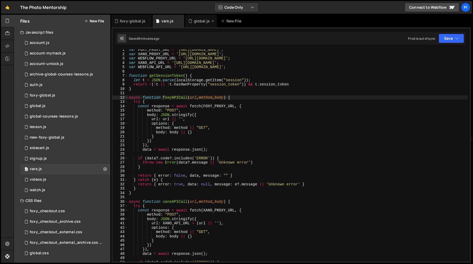
click at [197, 22] on div "global.js" at bounding box center [202, 20] width 16 height 5
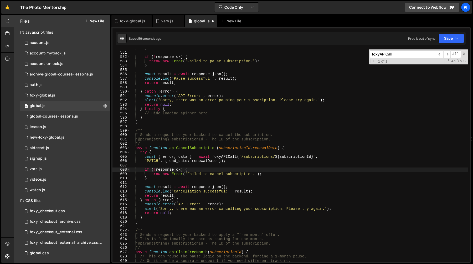
scroll to position [2597, 0]
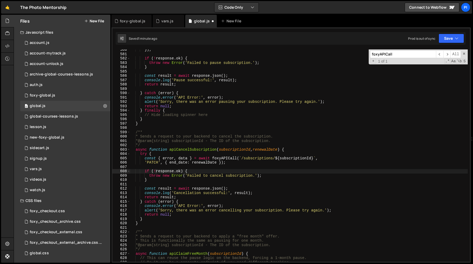
drag, startPoint x: 186, startPoint y: 158, endPoint x: 191, endPoint y: 160, distance: 4.8
click at [187, 158] on div "}) ; if ( ! response . ok ) { throw new Error ( 'Failed to pause subscription.'…" at bounding box center [299, 158] width 338 height 221
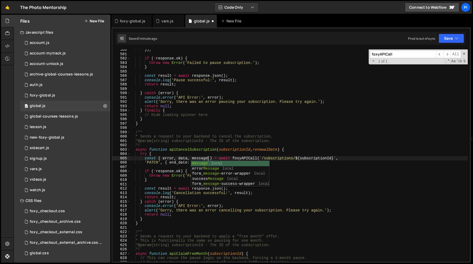
click at [189, 159] on div "}) ; if ( ! response . ok ) { throw new Error ( 'Failed to pause subscription.'…" at bounding box center [299, 158] width 338 height 221
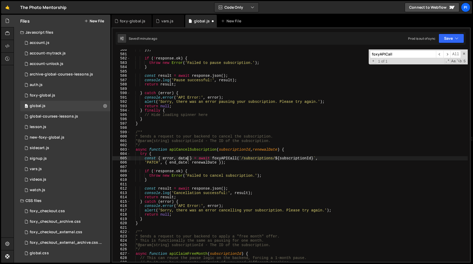
click at [165, 172] on div "}) ; if ( ! response . ok ) { throw new Error ( 'Failed to pause subscription.'…" at bounding box center [299, 158] width 338 height 221
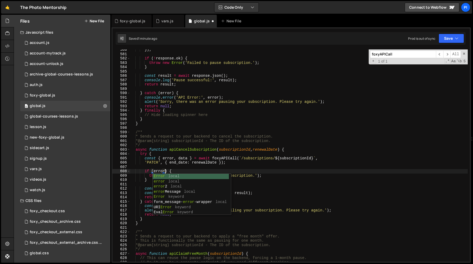
scroll to position [0, 2]
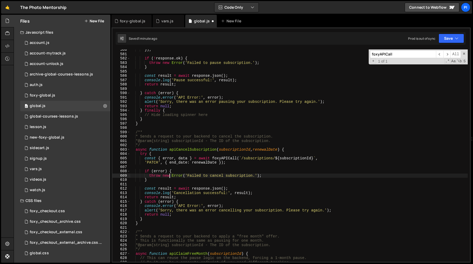
type textarea "}"
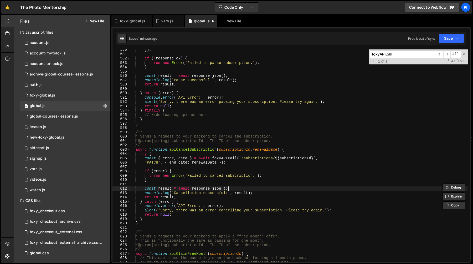
type textarea "const result = await response.json();"
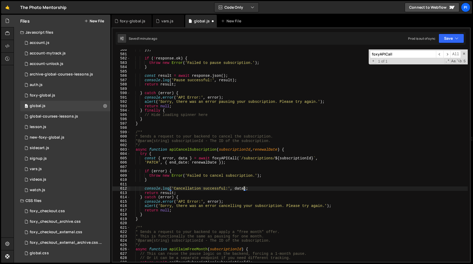
scroll to position [2600, 0]
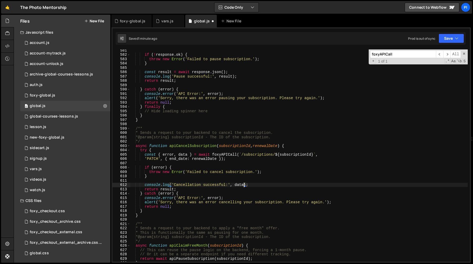
click at [167, 188] on div "if ( ! response . ok ) { throw new Error ( 'Failed to pause subscription.' ) ; …" at bounding box center [299, 158] width 338 height 221
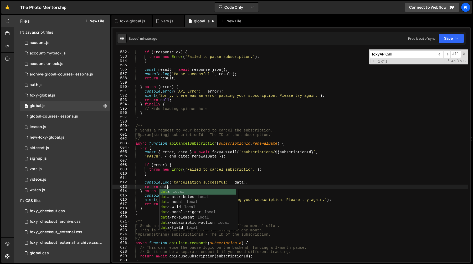
scroll to position [0, 2]
click at [193, 181] on div "if ( ! response . ok ) { throw new Error ( 'Failed to pause subscription.' ) ; …" at bounding box center [299, 156] width 338 height 221
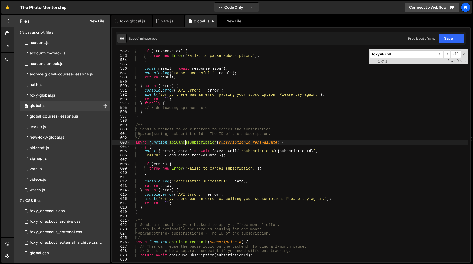
click at [185, 143] on div "if ( ! response . ok ) { throw new Error ( 'Failed to pause subscription.' ) ; …" at bounding box center [299, 159] width 338 height 221
type textarea "async function apiCancelSubscription(subscriptionId, renewalDate) {"
type input "apiCancelSubscription"
click at [447, 54] on span "​" at bounding box center [447, 54] width 7 height 8
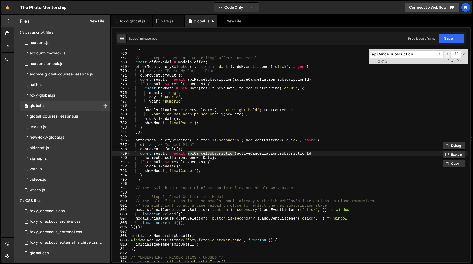
scroll to position [3400, 0]
click at [159, 155] on div "}) ; // --- Step 5: "Continue Cancelling" Offer/Pause Modal --- const offerModa…" at bounding box center [299, 157] width 338 height 221
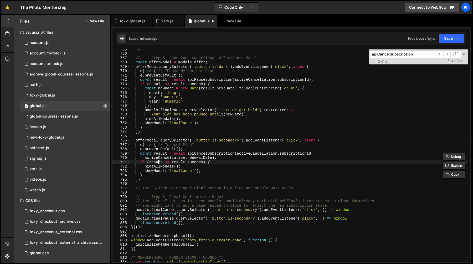
click at [158, 162] on div "}) ; // --- Step 5: "Continue Cancelling" Offer/Pause Modal --- const offerModa…" at bounding box center [299, 157] width 338 height 221
click at [439, 54] on span "​" at bounding box center [439, 54] width 7 height 8
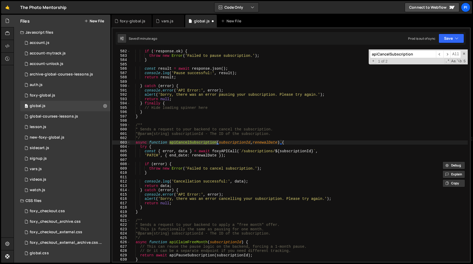
scroll to position [2605, 0]
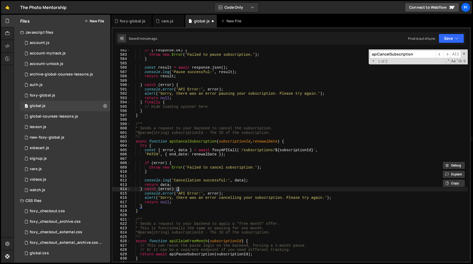
click at [187, 189] on div "if ( ! response . ok ) { throw new Error ( 'Failed to pause subscription.' ) ; …" at bounding box center [299, 158] width 338 height 221
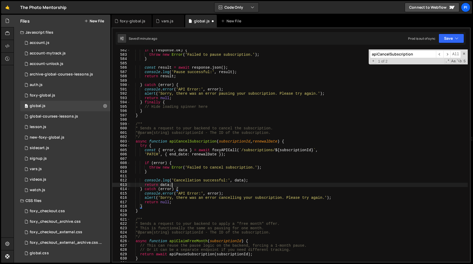
click at [177, 186] on div "if ( ! response . ok ) { throw new Error ( 'Failed to pause subscription.' ) ; …" at bounding box center [299, 158] width 338 height 221
click at [237, 181] on div "if ( ! response . ok ) { throw new Error ( 'Failed to pause subscription.' ) ; …" at bounding box center [299, 158] width 338 height 221
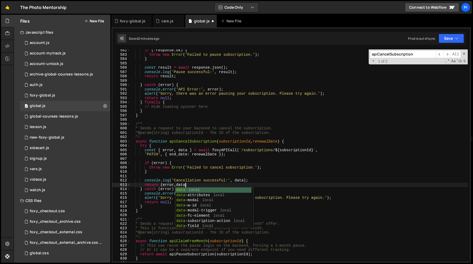
scroll to position [0, 4]
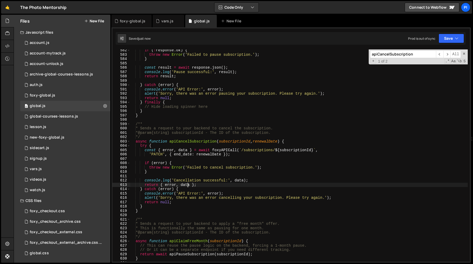
click at [160, 185] on div "if ( ! response . ok ) { throw new Error ( 'Failed to pause subscription.' ) ; …" at bounding box center [299, 158] width 338 height 221
click at [183, 141] on div "if ( ! response . ok ) { throw new Error ( 'Failed to pause subscription.' ) ; …" at bounding box center [299, 158] width 338 height 221
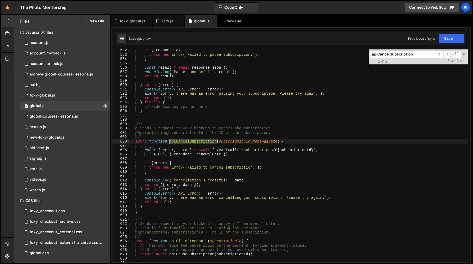
click at [183, 141] on div "if ( ! response . ok ) { throw new Error ( 'Failed to pause subscription.' ) ; …" at bounding box center [299, 158] width 338 height 221
click at [437, 54] on span "​" at bounding box center [439, 54] width 7 height 8
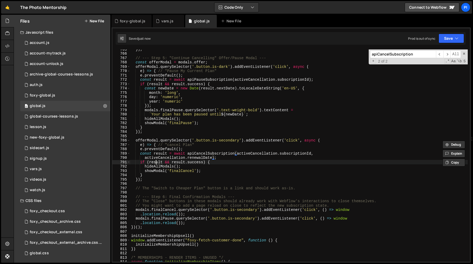
click at [156, 161] on div "}) ; // --- Step 5: "Continue Cancelling" Offer/Pause Modal --- const offerModa…" at bounding box center [299, 157] width 338 height 221
click at [166, 22] on div "vars.js" at bounding box center [167, 20] width 12 height 5
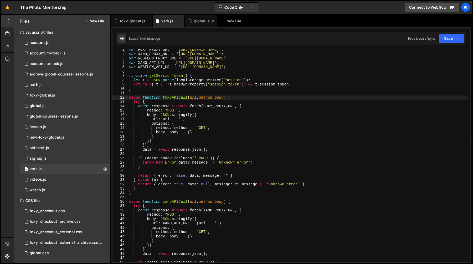
click at [200, 22] on div "global.js" at bounding box center [202, 20] width 16 height 5
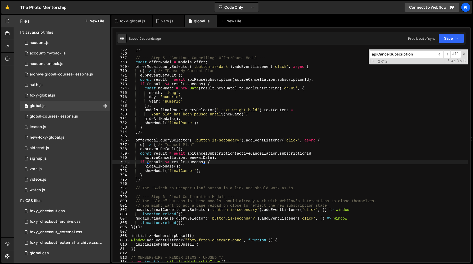
click at [154, 162] on div "}) ; // --- Step 5: "Continue Cancelling" Offer/Pause Modal --- const offerModa…" at bounding box center [299, 157] width 338 height 221
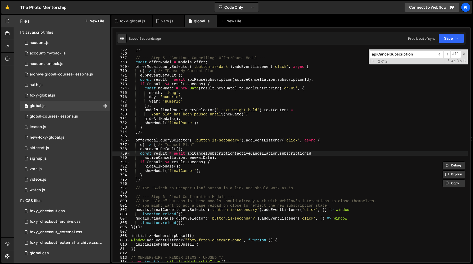
click at [160, 154] on div "}) ; // --- Step 5: "Continue Cancelling" Offer/Pause Modal --- const offerModa…" at bounding box center [299, 157] width 338 height 221
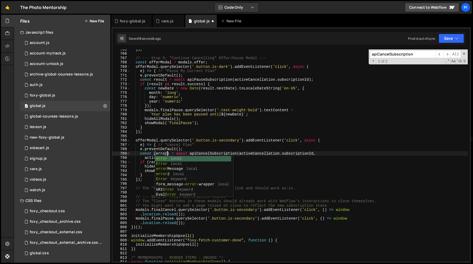
scroll to position [0, 2]
click at [173, 151] on div "}) ; // --- Step 5: "Continue Cancelling" Offer/Pause Modal --- const offerModa…" at bounding box center [299, 157] width 338 height 221
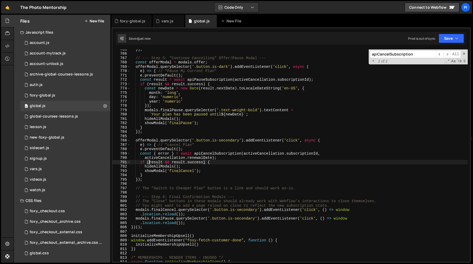
click at [150, 163] on div "}) ; // --- Step 5: "Continue Cancelling" Offer/Pause Modal --- const offerModa…" at bounding box center [299, 157] width 338 height 221
click at [202, 162] on div "}) ; // --- Step 5: "Continue Cancelling" Offer/Pause Modal --- const offerModa…" at bounding box center [299, 157] width 338 height 221
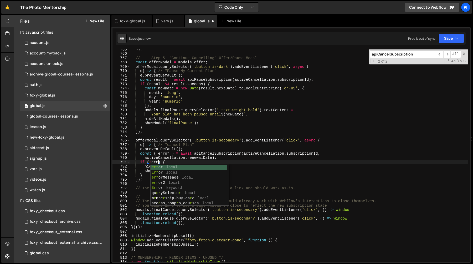
scroll to position [0, 2]
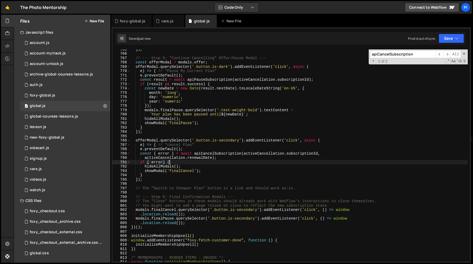
click at [192, 162] on div "}) ; // --- Step 5: "Continue Cancelling" Offer/Pause Modal --- const offerModa…" at bounding box center [299, 157] width 338 height 221
click at [209, 156] on div "}) ; // --- Step 5: "Continue Cancelling" Offer/Pause Modal --- const offerModa…" at bounding box center [299, 157] width 338 height 221
click at [207, 165] on div "}) ; // --- Step 5: "Continue Cancelling" Offer/Pause Modal --- const offerModa…" at bounding box center [299, 157] width 338 height 221
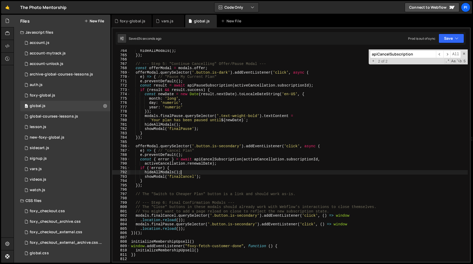
scroll to position [3392, 0]
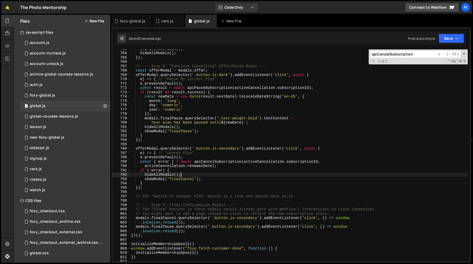
type textarea "hideAllModals();"
click at [132, 24] on div "foxy-global.js" at bounding box center [132, 21] width 40 height 13
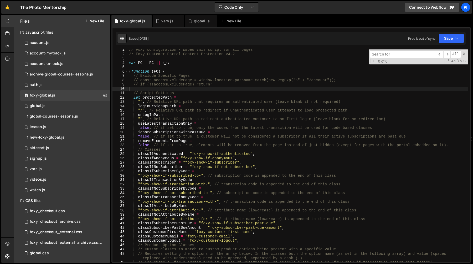
scroll to position [273, 0]
click at [163, 22] on div "vars.js" at bounding box center [167, 20] width 12 height 5
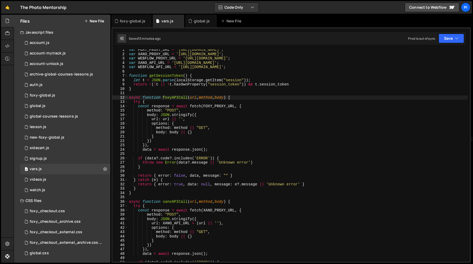
scroll to position [0, 0]
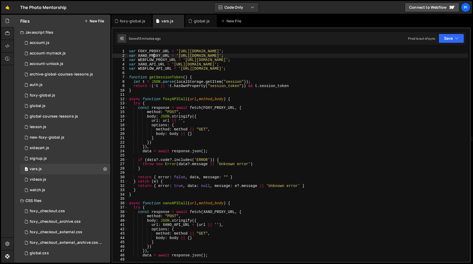
click at [155, 55] on div "var FOXY_PROXY_URL = '[URL][DOMAIN_NAME]' ; var XANO_PROXY_URL = '[URL][DOMAIN_…" at bounding box center [298, 159] width 340 height 221
drag, startPoint x: 247, startPoint y: 56, endPoint x: 259, endPoint y: 62, distance: 13.5
click at [247, 56] on div "var FOXY_PROXY_URL = '[URL][DOMAIN_NAME]' ; var XANO_PROXY_URL = '[URL][DOMAIN_…" at bounding box center [298, 159] width 340 height 221
type textarea "var FOXY_PROXY_URL = '[URL][DOMAIN_NAME]';"
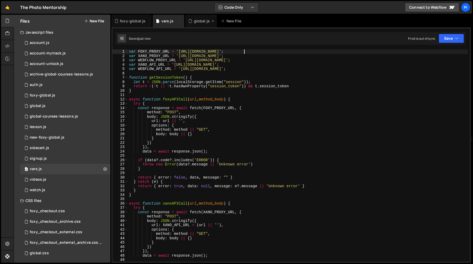
click at [197, 22] on div "global.js" at bounding box center [202, 20] width 16 height 5
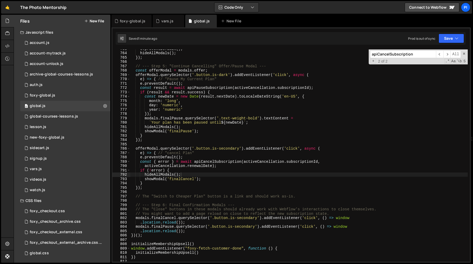
scroll to position [0, 1]
click at [260, 134] on div "e . preventDefault ( ) ; hideAllModals ( ) ; }) ; // --- Step 5: "Continue Canc…" at bounding box center [299, 157] width 338 height 221
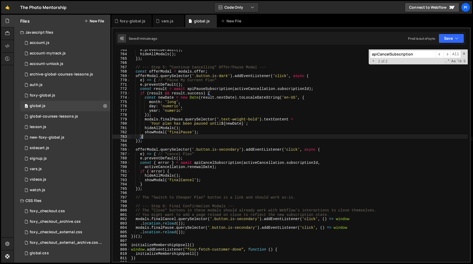
scroll to position [3386, 0]
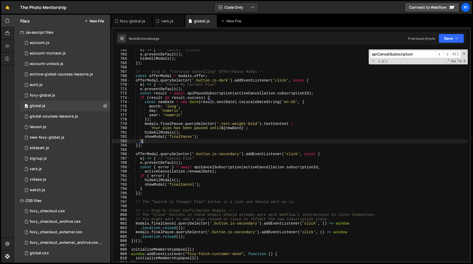
click at [219, 169] on div "e ) => { // "Cancel" (close) e . preventDefault ( ) ; hideAllModals ( ) ; }) ; …" at bounding box center [299, 158] width 338 height 221
click at [439, 54] on span "​" at bounding box center [439, 54] width 7 height 8
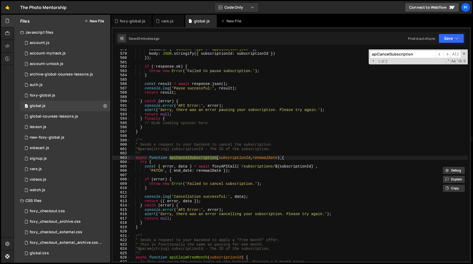
click at [209, 172] on div "headers : { 'Content-Type' : 'application/json' } , body : JSON . stringify ({ …" at bounding box center [299, 157] width 338 height 221
click at [203, 159] on div "headers : { 'Content-Type' : 'application/json' } , body : JSON . stringify ({ …" at bounding box center [299, 157] width 338 height 221
click at [440, 54] on span "​" at bounding box center [439, 54] width 7 height 8
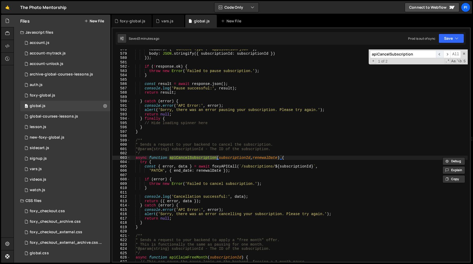
scroll to position [3400, 0]
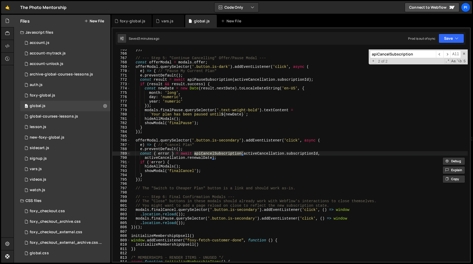
type textarea "const { error } = await apiCancelSubscription(activeCancellation.subscriptionId,"
click at [260, 155] on div "}) ; // --- Step 5: "Continue Cancelling" Offer/Pause Modal --- const offerModa…" at bounding box center [299, 157] width 338 height 221
type input "activeCancellation"
click at [442, 54] on span "​" at bounding box center [439, 54] width 7 height 8
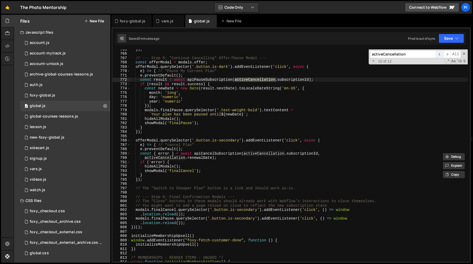
click at [442, 55] on span "​" at bounding box center [439, 54] width 7 height 8
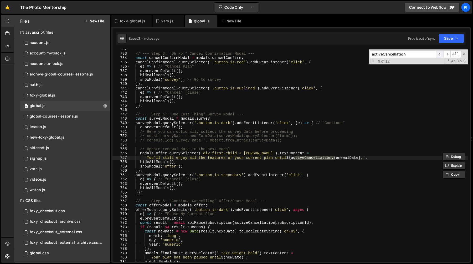
scroll to position [3257, 0]
click at [442, 55] on span "​" at bounding box center [439, 54] width 7 height 8
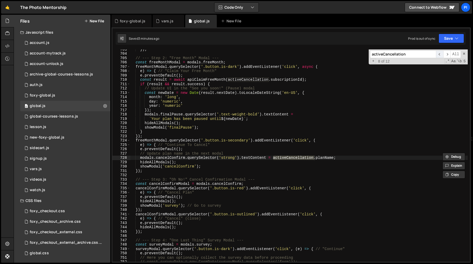
click at [442, 55] on span "​" at bounding box center [439, 54] width 7 height 8
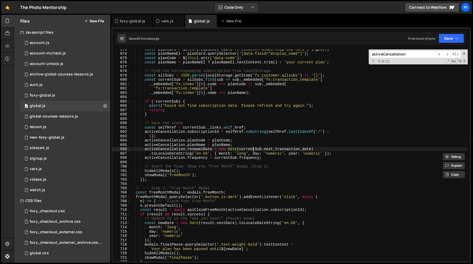
click at [254, 150] on div "const planCard = $ ( this ) . closest ( '[data-fc-element="membership-buy-card"…" at bounding box center [299, 157] width 338 height 221
click at [144, 149] on div "const planCard = $ ( this ) . closest ( '[data-fc-element="membership-buy-card"…" at bounding box center [299, 157] width 338 height 221
click at [337, 154] on div "const planCard = $ ( this ) . closest ( '[data-fc-element="membership-buy-card"…" at bounding box center [299, 157] width 338 height 221
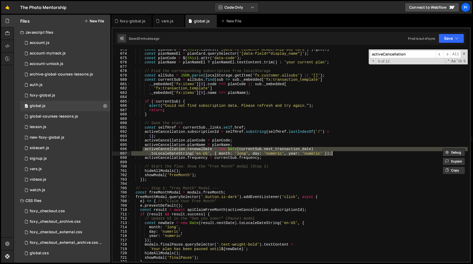
click at [257, 146] on div "const planCard = $ ( this ) . closest ( '[data-fc-element="membership-buy-card"…" at bounding box center [299, 157] width 338 height 221
type textarea "activeCancellation.planName = planName;"
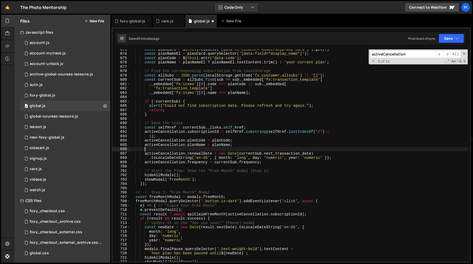
scroll to position [0, 1]
paste textarea ".toLocaleDateString('en-US', { month: 'long', day: 'numeric', year: 'numeric' }…"
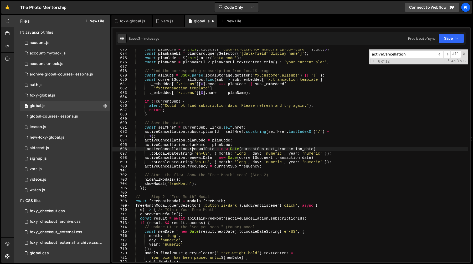
click at [192, 149] on div "const planCard = $ ( this ) . closest ( '[data-fc-element="membership-buy-card"…" at bounding box center [299, 157] width 338 height 221
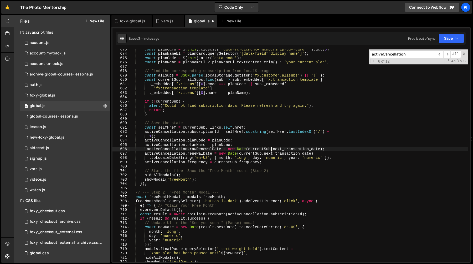
click at [208, 149] on div "const planCard = $ ( this ) . closest ( '[data-fc-element="membership-buy-card"…" at bounding box center [299, 157] width 338 height 221
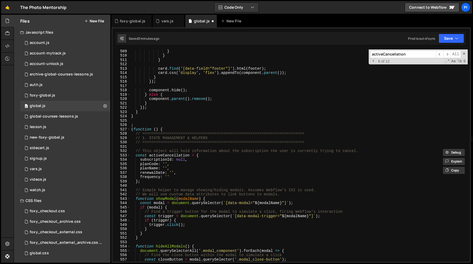
scroll to position [2278, 0]
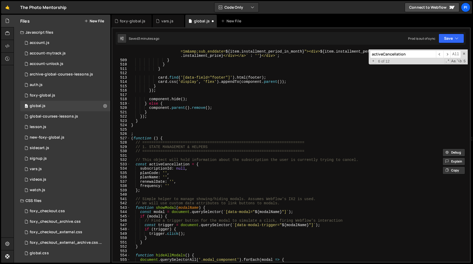
click at [184, 178] on div "` <div class="pricing_price-wrapper"><a class="button" style=" ${ ! item . inst…" at bounding box center [299, 151] width 338 height 247
type textarea "planName: '',"
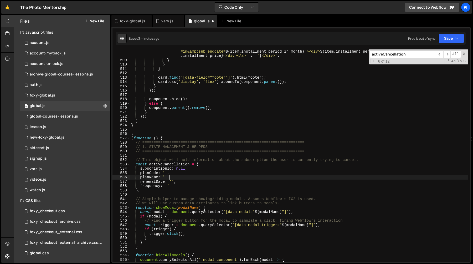
paste textarea "rawRenewalDate"
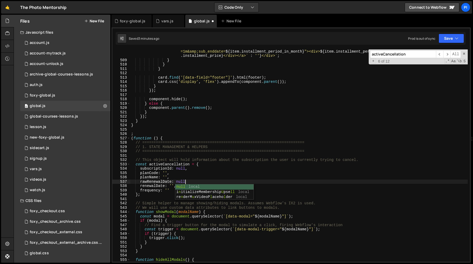
scroll to position [0, 4]
click at [160, 182] on div "` <div class="pricing_price-wrapper"><a class="button" style=" ${ ! item . inst…" at bounding box center [299, 151] width 338 height 247
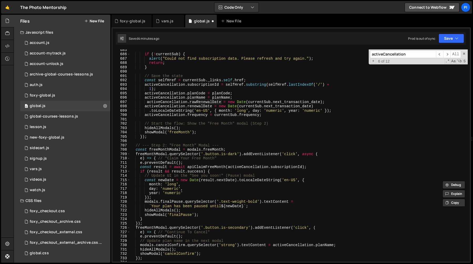
scroll to position [3051, 0]
click at [199, 103] on div "if ( ! currentSub ) { alert ( "Could not find subscription data. Please refresh…" at bounding box center [299, 159] width 338 height 221
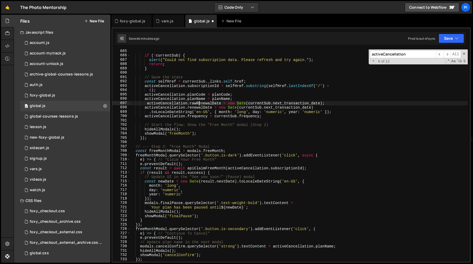
click at [199, 103] on div "if ( ! currentSub ) { alert ( "Could not find subscription data. Please refresh…" at bounding box center [299, 159] width 338 height 221
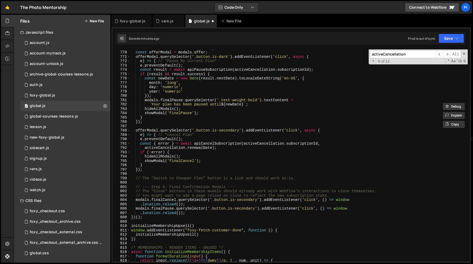
scroll to position [3417, 0]
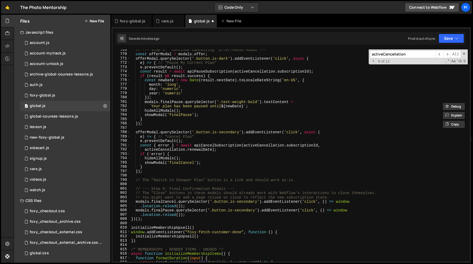
click at [192, 150] on div "// --- Step 5: "Continue Cancelling" Offer/Pause Modal --- const offerModal = m…" at bounding box center [299, 158] width 338 height 221
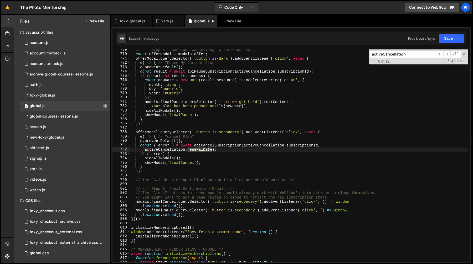
click at [192, 150] on div "// --- Step 5: "Continue Cancelling" Offer/Pause Modal --- const offerModal = m…" at bounding box center [299, 158] width 338 height 221
paste textarea "awR"
click at [266, 136] on div "// --- Step 5: "Continue Cancelling" Offer/Pause Modal --- const offerModal = m…" at bounding box center [299, 158] width 338 height 221
type textarea "e) => { // "cancel Plan""
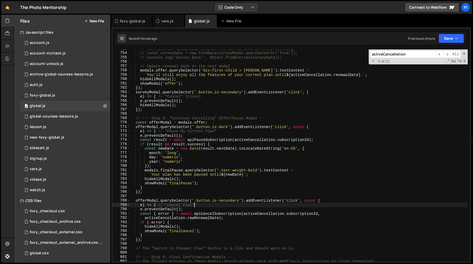
scroll to position [3333, 0]
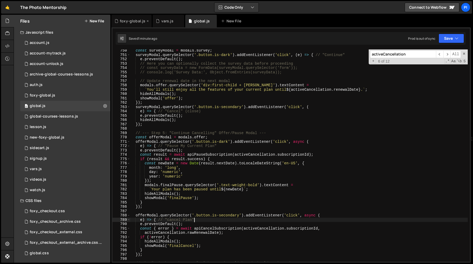
click at [125, 16] on div "foxy-global.js" at bounding box center [132, 21] width 40 height 13
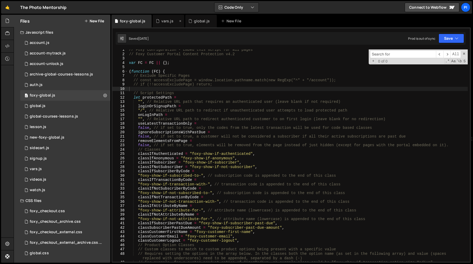
scroll to position [273, 0]
click at [161, 19] on div "vars.js" at bounding box center [167, 20] width 12 height 5
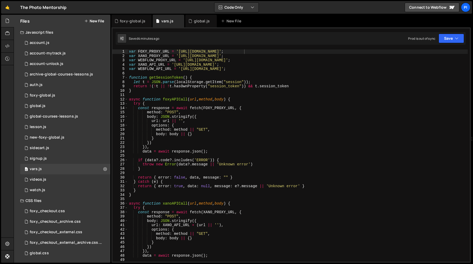
scroll to position [0, 0]
click at [151, 58] on div "var FOXY_PROXY_URL = '[URL][DOMAIN_NAME]' ; var XANO_PROXY_URL = '[URL][DOMAIN_…" at bounding box center [298, 159] width 340 height 221
click at [146, 66] on div "var FOXY_PROXY_URL = '[URL][DOMAIN_NAME]' ; var XANO_PROXY_URL = '[URL][DOMAIN_…" at bounding box center [298, 159] width 340 height 221
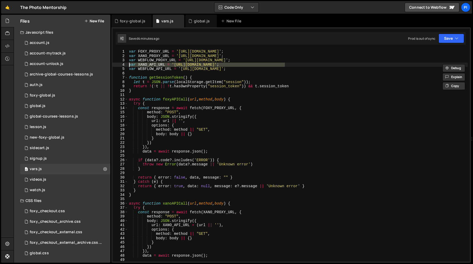
drag, startPoint x: 297, startPoint y: 66, endPoint x: 123, endPoint y: 63, distance: 173.9
click at [123, 63] on div "var XANO_API_URL = '[URL][DOMAIN_NAME]'; 1 2 3 4 5 6 7 8 9 10 11 12 13 14 15 16…" at bounding box center [292, 155] width 358 height 212
click at [297, 63] on div "var FOXY_PROXY_URL = '[URL][DOMAIN_NAME]' ; var XANO_PROXY_URL = '[URL][DOMAIN_…" at bounding box center [298, 155] width 340 height 212
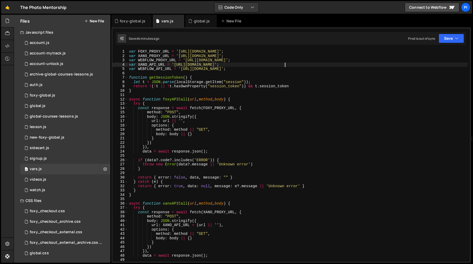
click at [297, 60] on div "var FOXY_PROXY_URL = '[URL][DOMAIN_NAME]' ; var XANO_PROXY_URL = '[URL][DOMAIN_…" at bounding box center [298, 159] width 340 height 221
type textarea "var WEBFLOW_PROXY_URL = '[URL][DOMAIN_NAME]';"
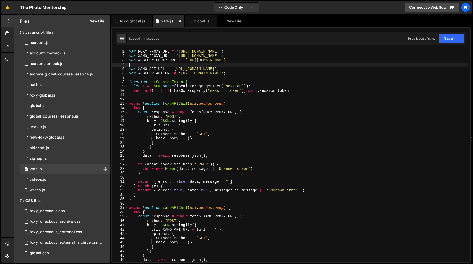
paste textarea "var XANO_API_URL = '[URL][DOMAIN_NAME]';"
click at [147, 64] on div "var FOXY_PROXY_URL = '[URL][DOMAIN_NAME]' ; var XANO_PROXY_URL = '[URL][DOMAIN_…" at bounding box center [298, 159] width 340 height 221
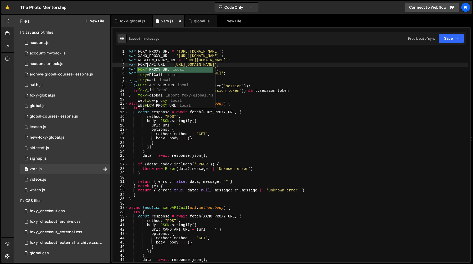
scroll to position [0, 1]
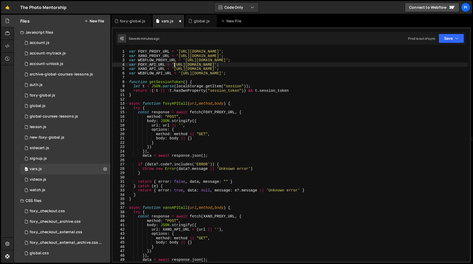
click at [175, 64] on div "var FOXY_PROXY_URL = '[URL][DOMAIN_NAME]' ; var XANO_PROXY_URL = '[URL][DOMAIN_…" at bounding box center [298, 159] width 340 height 221
click at [281, 65] on div "var FOXY_PROXY_URL = '[URL][DOMAIN_NAME]' ; var XANO_PROXY_URL = '[URL][DOMAIN_…" at bounding box center [298, 159] width 340 height 221
paste textarea "[DOMAIN_NAME]"
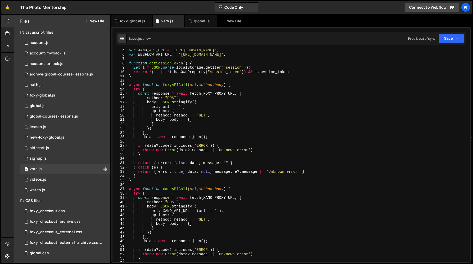
scroll to position [20, 0]
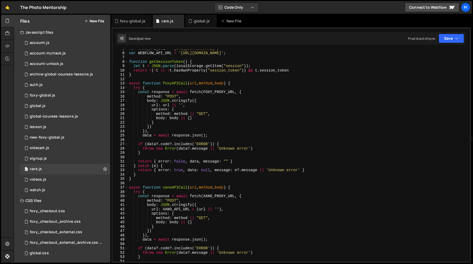
click at [163, 104] on div "var XANO_API_URL = '[URL][DOMAIN_NAME]' ; var WEBFLOW_API_URL = '[URL][DOMAIN_N…" at bounding box center [298, 157] width 340 height 221
click at [190, 97] on div "var XANO_API_URL = '[URL][DOMAIN_NAME]' ; var WEBFLOW_API_URL = '[URL][DOMAIN_N…" at bounding box center [298, 157] width 340 height 221
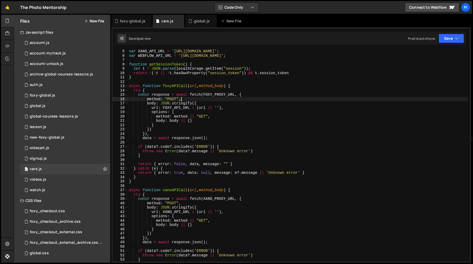
scroll to position [17, 0]
click at [165, 97] on div "var FOXY_API_URL = '[URL][DOMAIN_NAME]' ; var XANO_API_URL = '[URL][DOMAIN_NAME…" at bounding box center [298, 155] width 340 height 221
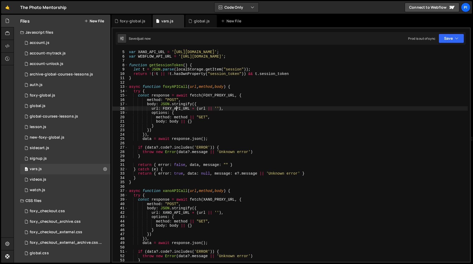
click at [176, 109] on div "var FOXY_API_URL = '[URL][DOMAIN_NAME]' ; var XANO_API_URL = '[URL][DOMAIN_NAME…" at bounding box center [298, 155] width 340 height 221
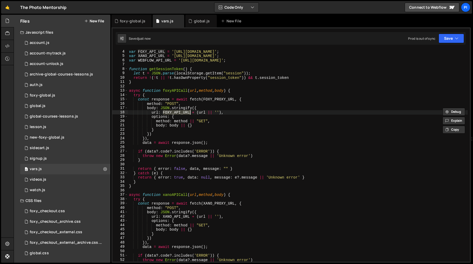
scroll to position [0, 0]
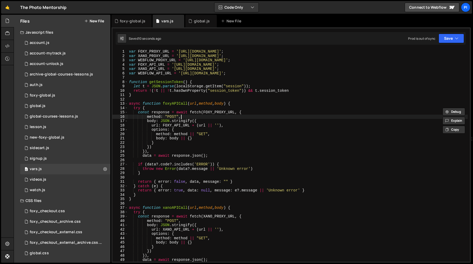
click at [195, 118] on div "var FOXY_PROXY_URL = '[URL][DOMAIN_NAME]' ; var XANO_PROXY_URL = '[URL][DOMAIN_…" at bounding box center [298, 159] width 340 height 221
click at [180, 130] on div "var FOXY_PROXY_URL = '[URL][DOMAIN_NAME]' ; var XANO_PROXY_URL = '[URL][DOMAIN_…" at bounding box center [298, 159] width 340 height 221
type textarea "options: {"
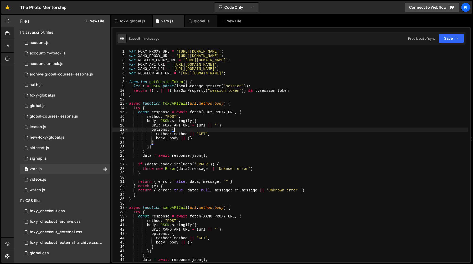
scroll to position [0, 3]
drag, startPoint x: 176, startPoint y: 130, endPoint x: 130, endPoint y: 129, distance: 46.0
click at [130, 129] on div "var FOXY_PROXY_URL = '[URL][DOMAIN_NAME]' ; var XANO_PROXY_URL = '[URL][DOMAIN_…" at bounding box center [298, 159] width 340 height 221
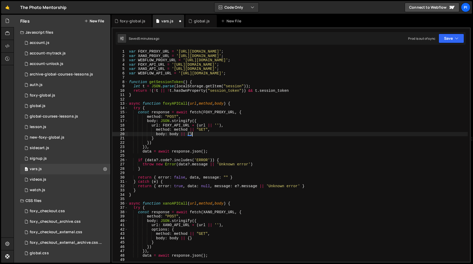
type textarea "}"
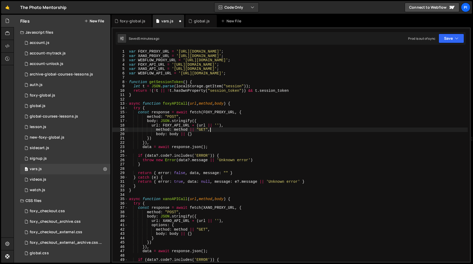
click at [210, 131] on div "var FOXY_PROXY_URL = '[URL][DOMAIN_NAME]' ; var XANO_PROXY_URL = '[URL][DOMAIN_…" at bounding box center [298, 159] width 340 height 221
click at [170, 133] on div "var FOXY_PROXY_URL = '[URL][DOMAIN_NAME]' ; var XANO_PROXY_URL = '[URL][DOMAIN_…" at bounding box center [298, 159] width 340 height 221
type textarea "body: body || {}"
click at [206, 134] on div "var FOXY_PROXY_URL = '[URL][DOMAIN_NAME]' ; var XANO_PROXY_URL = '[URL][DOMAIN_…" at bounding box center [298, 159] width 340 height 221
click at [160, 135] on div "var FOXY_PROXY_URL = '[URL][DOMAIN_NAME]' ; var XANO_PROXY_URL = '[URL][DOMAIN_…" at bounding box center [298, 159] width 340 height 221
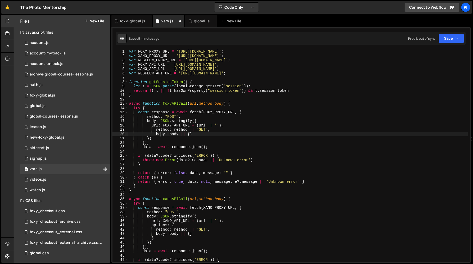
click at [160, 135] on div "var FOXY_PROXY_URL = '[URL][DOMAIN_NAME]' ; var XANO_PROXY_URL = '[URL][DOMAIN_…" at bounding box center [298, 159] width 340 height 221
click at [176, 134] on div "var FOXY_PROXY_URL = '[URL][DOMAIN_NAME]' ; var XANO_PROXY_URL = '[URL][DOMAIN_…" at bounding box center [298, 159] width 340 height 221
click at [169, 134] on div "var FOXY_PROXY_URL = '[URL][DOMAIN_NAME]' ; var XANO_PROXY_URL = '[URL][DOMAIN_…" at bounding box center [298, 159] width 340 height 221
click at [195, 133] on div "var FOXY_PROXY_URL = '[URL][DOMAIN_NAME]' ; var XANO_PROXY_URL = '[URL][DOMAIN_…" at bounding box center [298, 159] width 340 height 221
click at [156, 135] on div "var FOXY_PROXY_URL = '[URL][DOMAIN_NAME]' ; var XANO_PROXY_URL = '[URL][DOMAIN_…" at bounding box center [298, 159] width 340 height 221
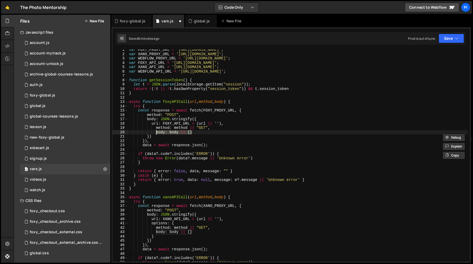
scroll to position [2, 0]
type textarea "/"
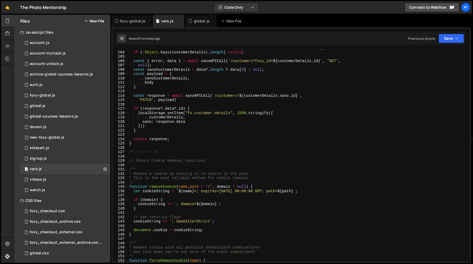
scroll to position [447, 0]
click at [230, 128] on div "const customerDetails = JSON . parse ( localStorage . getItem ( 'fx.customer.de…" at bounding box center [298, 155] width 340 height 221
click at [227, 130] on div "const customerDetails = JSON . parse ( localStorage . getItem ( 'fx.customer.de…" at bounding box center [298, 155] width 340 height 221
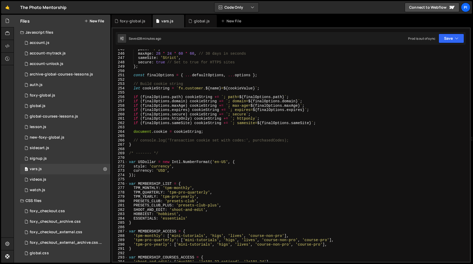
scroll to position [1088, 0]
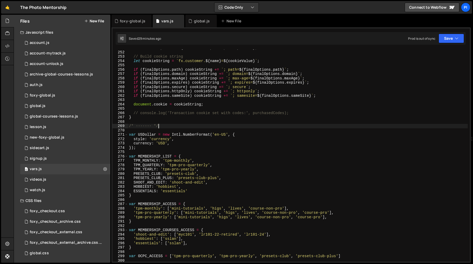
click at [243, 128] on div "const finalOptions = { ... defaultOptions , ... options } ; // Build cookie str…" at bounding box center [298, 156] width 340 height 221
type textarea "/* ------- */"
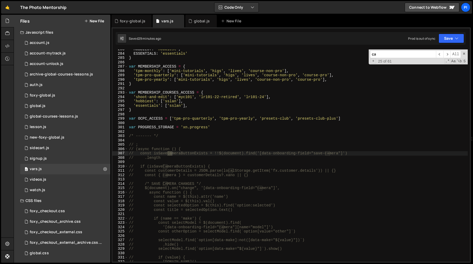
scroll to position [1226, 0]
type input "cancel/"
drag, startPoint x: 196, startPoint y: 22, endPoint x: 214, endPoint y: 31, distance: 20.5
click at [196, 22] on div "global.js" at bounding box center [202, 20] width 16 height 5
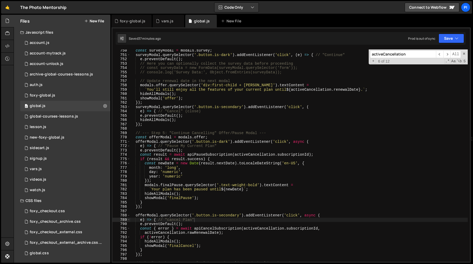
click at [378, 52] on input "activeCancellation" at bounding box center [403, 54] width 66 height 8
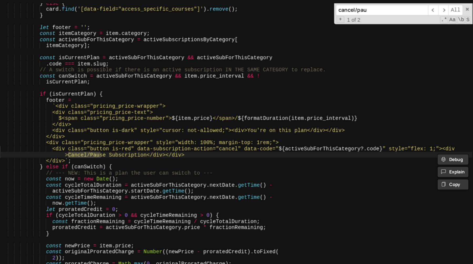
type input "cancel/pau"
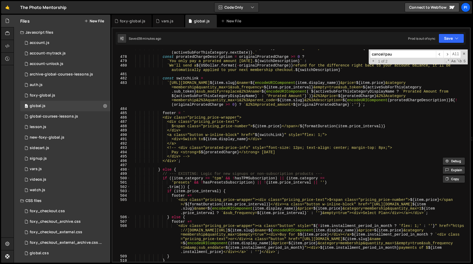
scroll to position [2083, 0]
click at [183, 148] on div "` The full price of ${ USDollar . format ( item . price ) } will be charged on …" at bounding box center [299, 157] width 338 height 225
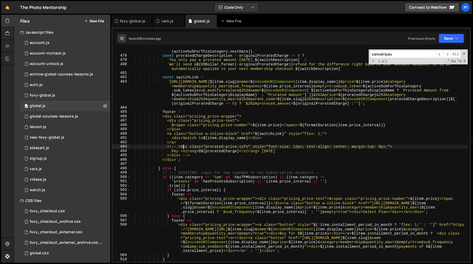
click at [186, 156] on div "` The full price of ${ USDollar . format ( item . price ) } will be charged on …" at bounding box center [299, 157] width 338 height 225
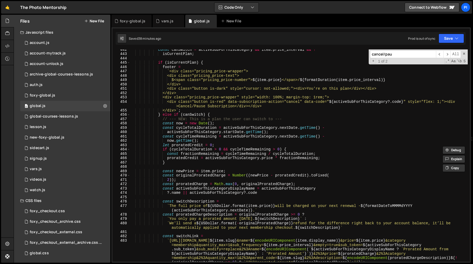
scroll to position [1924, 0]
click at [338, 97] on div "const canSwitch = activeSubForThisCategory && item . price_interval && ! isCurr…" at bounding box center [299, 169] width 338 height 243
type textarea "<div class="pricing_price-wrapper" style="width: 100%; margin-top: 1rem;">"
drag, startPoint x: 341, startPoint y: 99, endPoint x: 337, endPoint y: 99, distance: 3.2
click at [340, 99] on div "const canSwitch = activeSubForThisCategory && item . price_interval && ! isCurr…" at bounding box center [299, 169] width 338 height 243
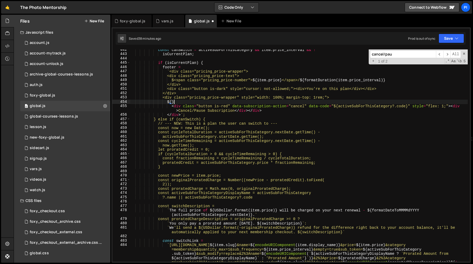
scroll to position [0, 3]
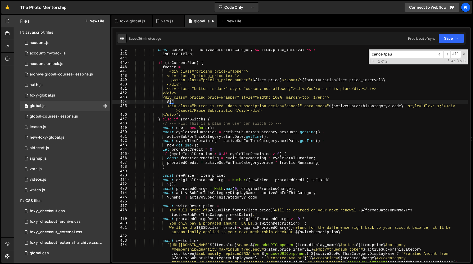
click at [188, 102] on div "const canSwitch = activeSubForThisCategory && item . price_interval && ! isCurr…" at bounding box center [299, 169] width 338 height 243
drag, startPoint x: 172, startPoint y: 101, endPoint x: 175, endPoint y: 102, distance: 2.7
click at [172, 101] on div "const canSwitch = activeSubForThisCategory && item . price_interval && ! isCurr…" at bounding box center [299, 169] width 338 height 243
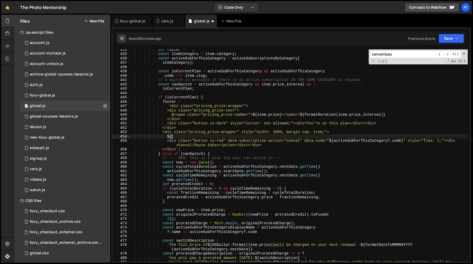
type textarea "<div class="pricing_price-wrapper" style="width: 100%; margin-top: 1rem;">"
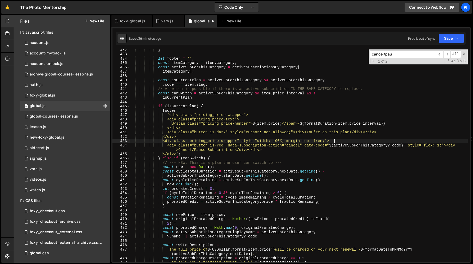
scroll to position [1874, 0]
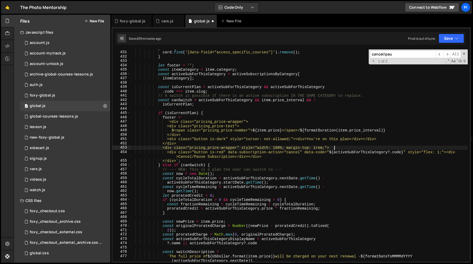
click at [180, 108] on div "} else { card . find ( '[data-field="access_specific_courses"]' ) . remove ( ) …" at bounding box center [299, 158] width 338 height 225
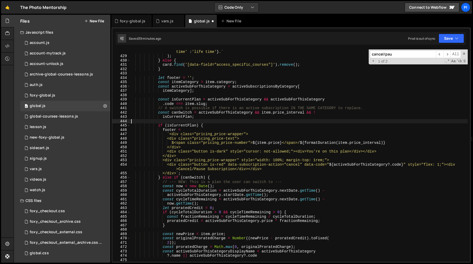
scroll to position [1859, 0]
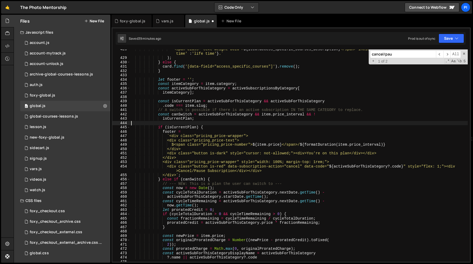
paste textarea "</div>"
type textarea "</div>"
click at [340, 163] on div "` <span class="text-weight-bold"> ${ item . access_specific_courses_description…" at bounding box center [299, 159] width 338 height 225
type textarea "<div class="pricing_price-wrapper" style="width: 100%; margin-top: 1rem;">"
click at [208, 122] on div "` <span class="text-weight-bold"> ${ item . access_specific_courses_description…" at bounding box center [299, 159] width 338 height 225
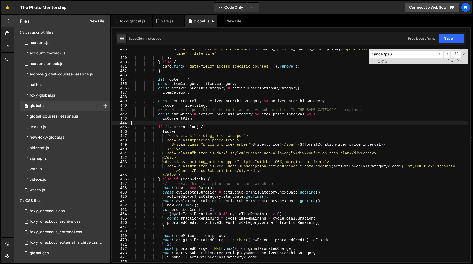
click at [209, 120] on div "` <span class="text-weight-bold"> ${ item . access_specific_courses_description…" at bounding box center [299, 159] width 338 height 225
type textarea "isCurrentPlan;"
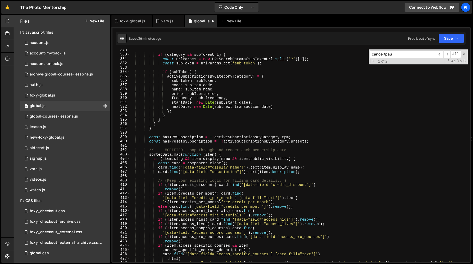
scroll to position [1646, 0]
click at [280, 107] on div "if ( category && subTokenUrl ) { const urlParams = new URLSearchParams ( subTok…" at bounding box center [299, 160] width 338 height 225
type textarea "nextDate: new Date([DOMAIN_NAME]_transaction_date),"
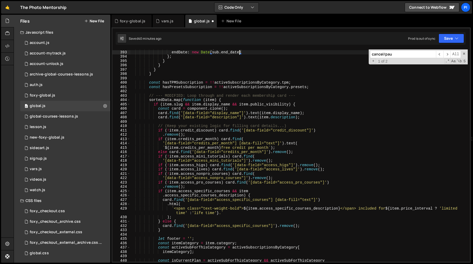
scroll to position [1705, 0]
click at [202, 186] on div "endDate : new Date ( sub . end_date ) } ; } } } } const hasTPMSubscription = !!…" at bounding box center [299, 159] width 338 height 221
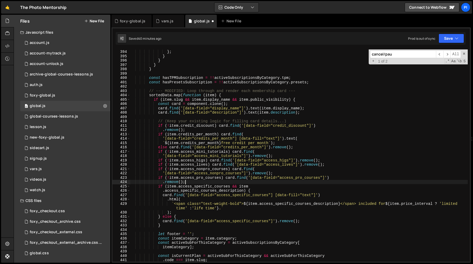
click at [215, 178] on div "endDate : new Date ( sub . end_date ) } ; } } } } const hasTPMSubscription = !!…" at bounding box center [299, 155] width 338 height 221
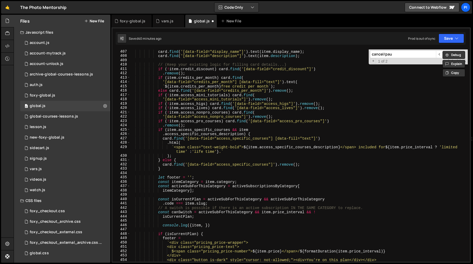
scroll to position [1767, 0]
click at [204, 225] on div "card . find ( '[data-field="display_name"]' ) . text ( item . display_name ) ; …" at bounding box center [299, 159] width 338 height 221
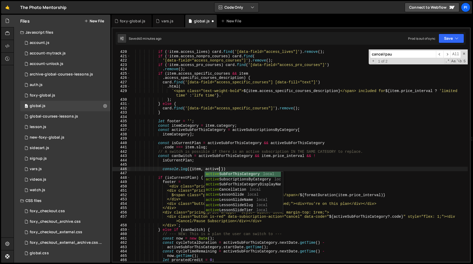
scroll to position [0, 6]
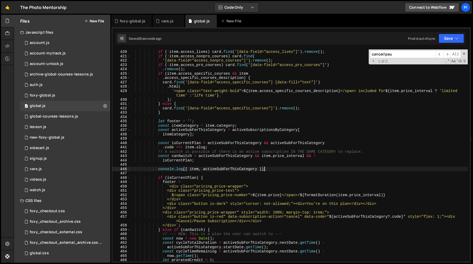
click at [271, 169] on div "if ( ! item . access_higs ) card . find ( '[data-field="access_higs"]' ) . remo…" at bounding box center [299, 155] width 338 height 221
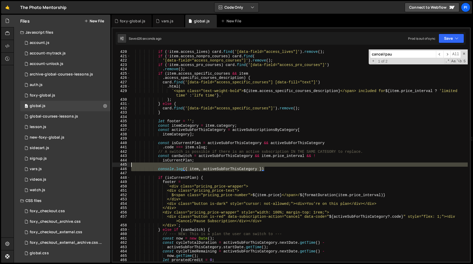
click at [255, 164] on div "if ( ! item . access_higs ) card . find ( '[data-field="access_higs"]' ) . remo…" at bounding box center [299, 155] width 338 height 221
type textarea "console.log({ item, activeSubForThisCategory })"
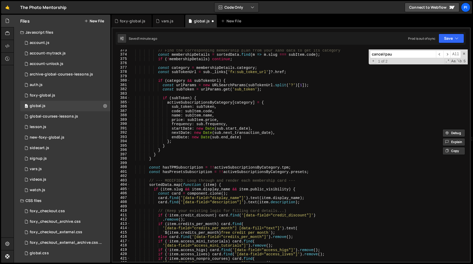
scroll to position [1617, 0]
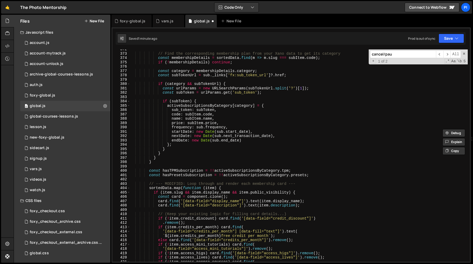
click at [192, 140] on div "// Find the corresponding membership plan from your Xano data to get its catego…" at bounding box center [299, 157] width 338 height 221
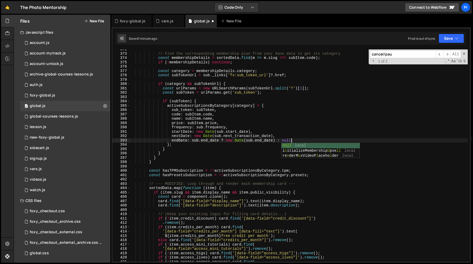
scroll to position [0, 11]
click at [221, 141] on div "// Find the corresponding membership plan from your Xano data to get its catego…" at bounding box center [299, 156] width 338 height 221
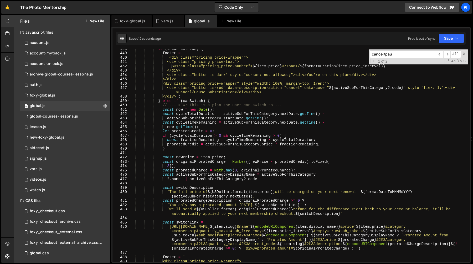
scroll to position [1944, 0]
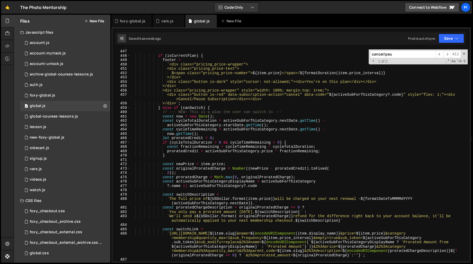
click at [347, 91] on div "if ( isCurrentPlan ) { footer = ` <div class="pricing_price-wrapper"> <div clas…" at bounding box center [299, 159] width 338 height 221
type textarea "<div class="pricing_price-wrapper" style="width: 100%; margin-top: 1rem;">"
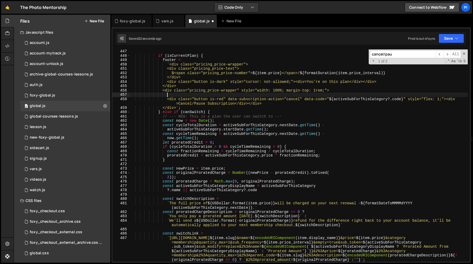
paste textarea "</div>"
type textarea "</div>"
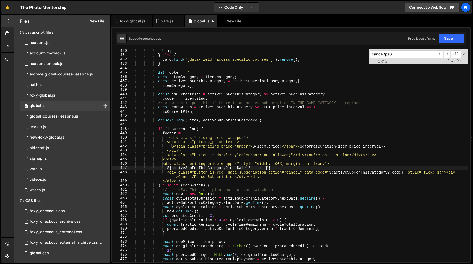
scroll to position [0, 9]
click at [167, 169] on div ") ; } else { card . find ( '[data-field="access_specific_courses"]' ) . remove …" at bounding box center [299, 159] width 338 height 221
click at [260, 168] on div ") ; } else { card . find ( '[data-field="access_specific_courses"]' ) . remove …" at bounding box center [299, 159] width 338 height 221
paste textarea "</div>"
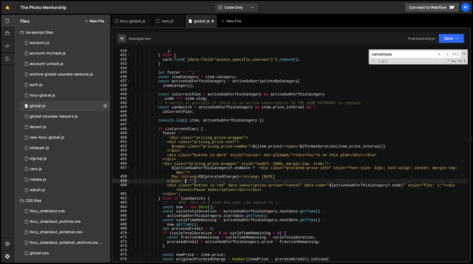
click at [176, 172] on div ") ; } else { card . find ( '[data-field="access_specific_courses"]' ) . remove …" at bounding box center [299, 159] width 338 height 221
drag, startPoint x: 176, startPoint y: 177, endPoint x: 189, endPoint y: 177, distance: 12.1
click at [176, 177] on div ") ; } else { card . find ( '[data-field="access_specific_courses"]' ) . remove …" at bounding box center [299, 159] width 338 height 221
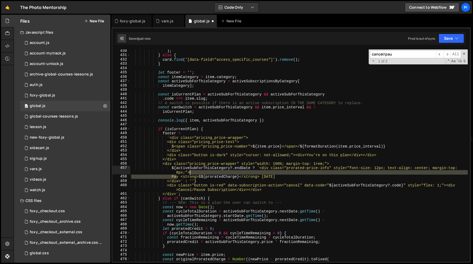
click at [199, 173] on div ") ; } else { card . find ( '[data-field="access_specific_courses"]' ) . remove …" at bounding box center [299, 159] width 338 height 221
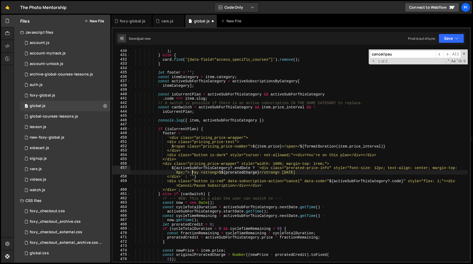
scroll to position [0, 24]
click at [172, 178] on div ") ; } else { card . find ( '[data-field="access_specific_courses"]' ) . remove …" at bounding box center [299, 159] width 338 height 221
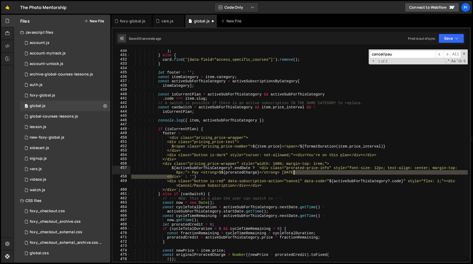
click at [297, 172] on div ") ; } else { card . find ( '[data-field="access_specific_courses"]' ) . remove …" at bounding box center [299, 159] width 338 height 221
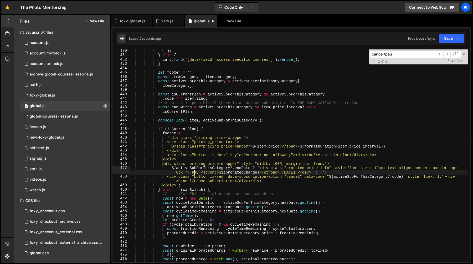
click at [196, 173] on div ") ; } else { card . find ( '[data-field="access_specific_courses"]' ) . remove …" at bounding box center [299, 159] width 338 height 221
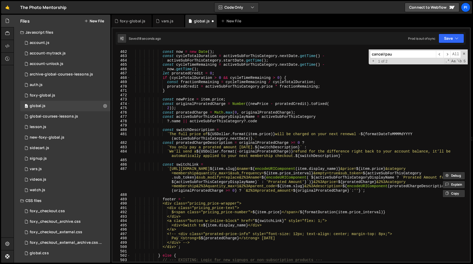
scroll to position [2018, 0]
click at [194, 163] on div "const now = new Date ( ) ; const cycleTotalDuration = activeSubForThisCategory …" at bounding box center [299, 159] width 338 height 221
type textarea "const switchLink ="
click at [199, 159] on div "const now = new Date ( ) ; const cycleTotalDuration = activeSubForThisCategory …" at bounding box center [299, 159] width 338 height 221
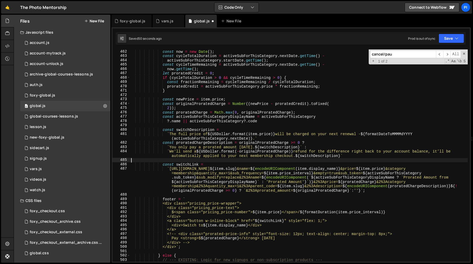
scroll to position [0, 0]
click at [205, 121] on div "const now = new Date ( ) ; const cycleTotalDuration = activeSubForThisCategory …" at bounding box center [299, 159] width 338 height 221
type textarea "?.name || activeSubForThisCategory?.code"
click at [204, 125] on div "const now = new Date ( ) ; const cycleTotalDuration = activeSubForThisCategory …" at bounding box center [299, 159] width 338 height 221
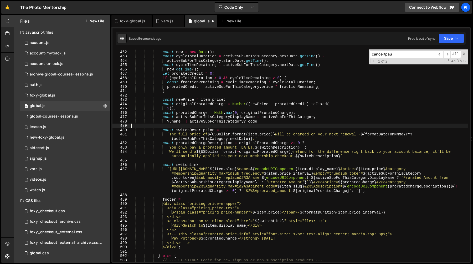
scroll to position [2017, 0]
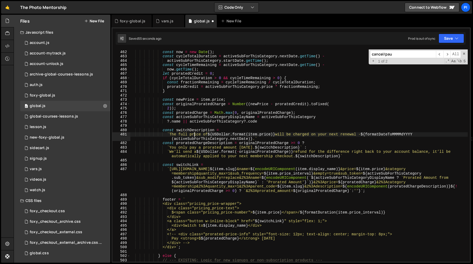
click at [194, 135] on div "// --- NEW: This is a plan the user can switch to --- const now = new Date ( ) …" at bounding box center [299, 155] width 338 height 221
type textarea "`The full price of ${USDollar.format(item.price)} will be charged on your next …"
click at [194, 135] on div "// --- NEW: This is a plan the user can switch to --- const now = new Date ( ) …" at bounding box center [299, 155] width 338 height 221
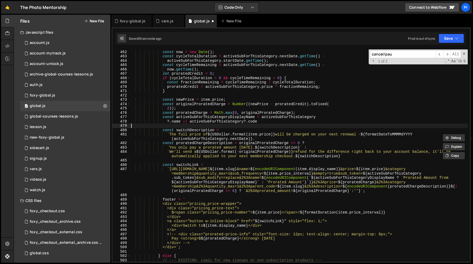
click at [208, 125] on div "// --- NEW: This is a plan the user can switch to --- const now = new Date ( ) …" at bounding box center [299, 155] width 338 height 221
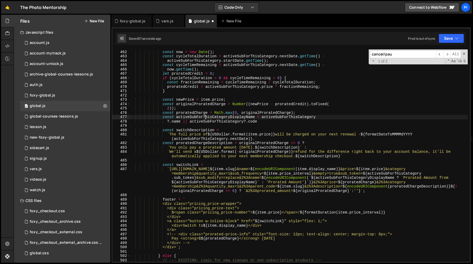
click at [206, 117] on div "// --- NEW: This is a plan the user can switch to --- const now = new Date ( ) …" at bounding box center [299, 155] width 338 height 221
click at [265, 117] on div "// --- NEW: This is a plan the user can switch to --- const now = new Date ( ) …" at bounding box center [299, 155] width 338 height 221
click at [229, 117] on div "// --- NEW: This is a plan the user can switch to --- const now = new Date ( ) …" at bounding box center [299, 155] width 338 height 221
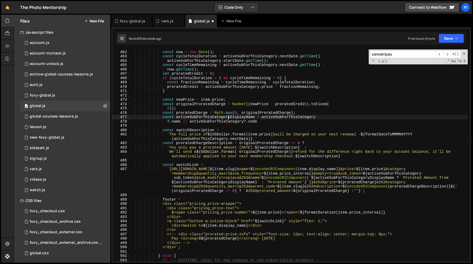
click at [229, 117] on div "// --- NEW: This is a plan the user can switch to --- const now = new Date ( ) …" at bounding box center [299, 155] width 338 height 221
click at [228, 122] on div "// --- NEW: This is a plan the user can switch to --- const now = new Date ( ) …" at bounding box center [299, 155] width 338 height 221
click at [267, 121] on div "// --- NEW: This is a plan the user can switch to --- const now = new Date ( ) …" at bounding box center [299, 155] width 338 height 221
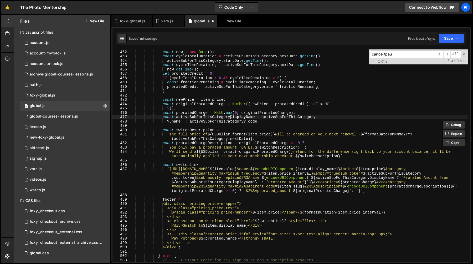
click at [230, 115] on div "// --- NEW: This is a plan the user can switch to --- const now = new Date ( ) …" at bounding box center [299, 155] width 338 height 221
click at [241, 141] on div "// --- NEW: This is a plan the user can switch to --- const now = new Date ( ) …" at bounding box center [299, 155] width 338 height 221
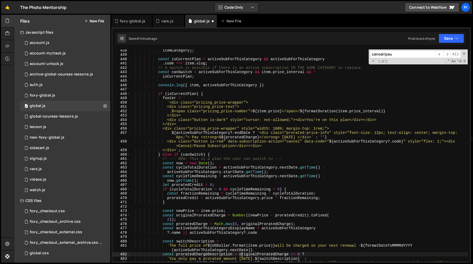
scroll to position [1906, 0]
click at [196, 138] on div "itemCategory ] ; const isCurrentPlan = activeSubForThisCategory && activeSubFor…" at bounding box center [299, 160] width 338 height 225
paste textarea "</div>"
click at [177, 134] on div "itemCategory ] ; const isCurrentPlan = activeSubForThisCategory && activeSubFor…" at bounding box center [299, 160] width 338 height 225
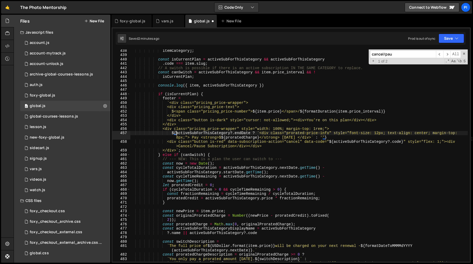
click at [251, 133] on div "itemCategory ] ; const isCurrentPlan = activeSubForThisCategory && activeSubFor…" at bounding box center [299, 160] width 338 height 225
click at [235, 138] on div "itemCategory ] ; const isCurrentPlan = activeSubForThisCategory && activeSubFor…" at bounding box center [299, 160] width 338 height 225
paste textarea "activeSubForThisCategory?.endDat"
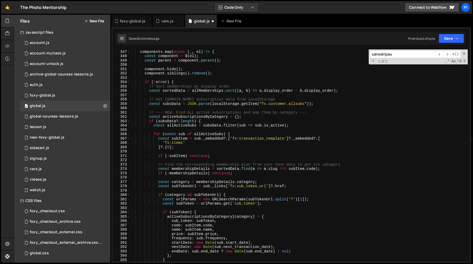
scroll to position [1506, 0]
click at [270, 113] on div "components . map ( async ( _ , el ) => { const component = $ ( el ) ; const par…" at bounding box center [299, 159] width 338 height 221
type textarea "// --- NEW: Find ALL active subscriptions and map them by category ---"
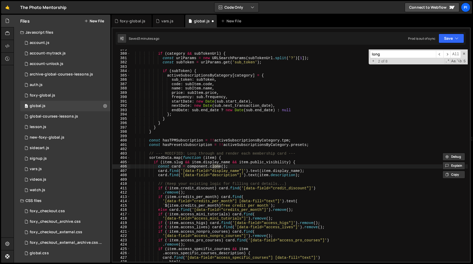
scroll to position [3031, 0]
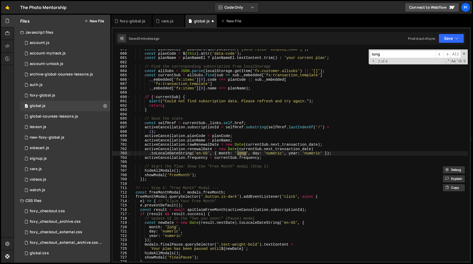
type input "long"
drag, startPoint x: 149, startPoint y: 154, endPoint x: 211, endPoint y: 152, distance: 62.4
click at [149, 154] on div "const planNameEl = planCard . querySelector ( '[data-field="display_name"]' ) ;…" at bounding box center [299, 157] width 338 height 221
click at [330, 151] on div "const planNameEl = planCard . querySelector ( '[data-field="display_name"]' ) ;…" at bounding box center [299, 157] width 338 height 221
click at [403, 56] on input "long" at bounding box center [403, 54] width 66 height 8
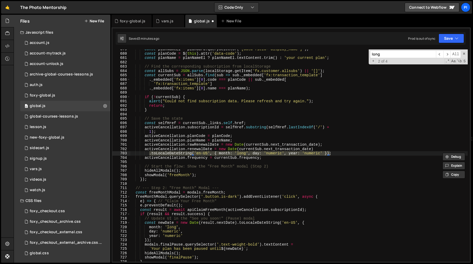
click at [403, 56] on input "long" at bounding box center [403, 54] width 66 height 8
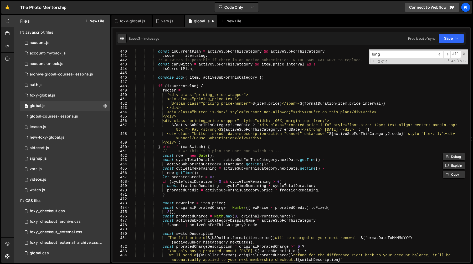
scroll to position [1912, 0]
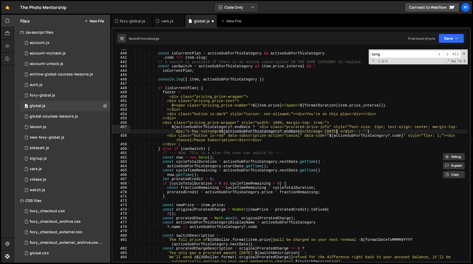
click at [337, 131] on div "const isCurrentPlan = activeSubForThisCategory && activeSubForThisCategory . co…" at bounding box center [299, 159] width 338 height 225
paste textarea ".toLocaleDateString('en-US', { month: 'long', day: 'numeric', year: 'numeric' })"
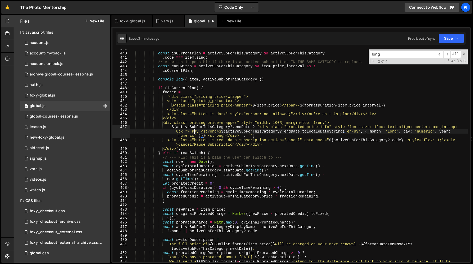
click at [196, 131] on div "const isCurrentPlan = activeSubForThisCategory && activeSubForThisCategory . co…" at bounding box center [299, 159] width 338 height 225
paste textarea "Your plan has been cancelled and will end automatically on"
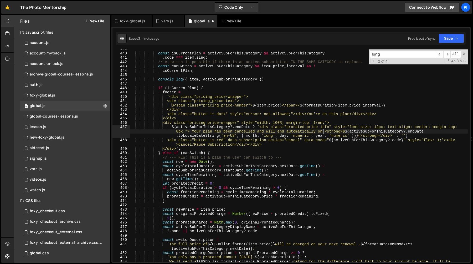
click at [192, 131] on div "const isCurrentPlan = activeSubForThisCategory && activeSubForThisCategory . co…" at bounding box center [299, 159] width 338 height 225
click at [268, 130] on div "const isCurrentPlan = activeSubForThisCategory && activeSubForThisCategory . co…" at bounding box center [299, 159] width 338 height 225
click at [248, 124] on div "const isCurrentPlan = activeSubForThisCategory && activeSubForThisCategory . co…" at bounding box center [299, 159] width 338 height 225
click at [344, 131] on div "const isCurrentPlan = activeSubForThisCategory && activeSubForThisCategory . co…" at bounding box center [299, 159] width 338 height 225
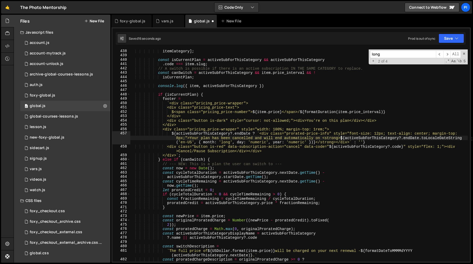
scroll to position [1905, 0]
drag, startPoint x: 272, startPoint y: 86, endPoint x: 266, endPoint y: 79, distance: 9.4
click at [272, 86] on div "itemCategory ] ; const isCurrentPlan = activeSubForThisCategory && activeSubFor…" at bounding box center [299, 159] width 338 height 221
click at [265, 78] on div "itemCategory ] ; const isCurrentPlan = activeSubForThisCategory && activeSubFor…" at bounding box center [299, 159] width 338 height 221
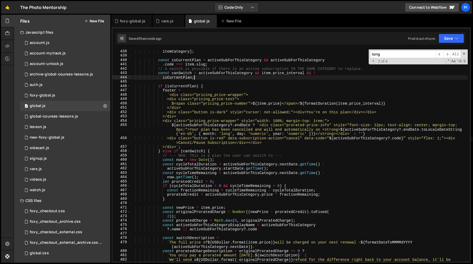
click at [244, 119] on div "itemCategory ] ; const isCurrentPlan = activeSubForThisCategory && activeSubFor…" at bounding box center [299, 161] width 338 height 225
drag, startPoint x: 327, startPoint y: 121, endPoint x: 331, endPoint y: 124, distance: 5.6
click at [327, 121] on div "itemCategory ] ; const isCurrentPlan = activeSubForThisCategory && activeSubFor…" at bounding box center [299, 161] width 338 height 225
click at [331, 122] on div "itemCategory ] ; const isCurrentPlan = activeSubForThisCategory && activeSubFor…" at bounding box center [299, 161] width 338 height 225
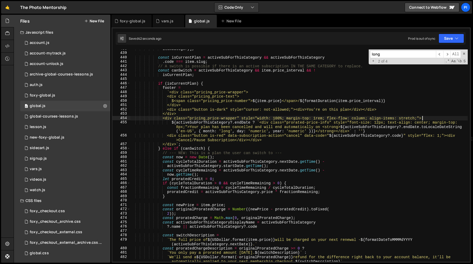
scroll to position [1908, 0]
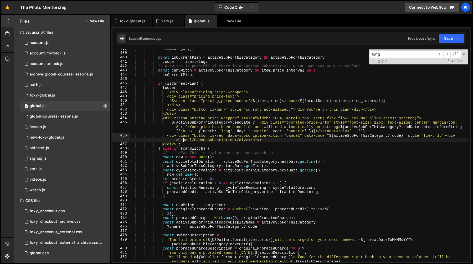
click at [184, 141] on div "itemCategory ] ; const isCurrentPlan = activeSubForThisCategory && activeSubFor…" at bounding box center [299, 159] width 338 height 225
click at [294, 141] on div "itemCategory ] ; const isCurrentPlan = activeSubForThisCategory && activeSubFor…" at bounding box center [299, 159] width 338 height 225
click at [352, 131] on div "itemCategory ] ; const isCurrentPlan = activeSubForThisCategory && activeSubFor…" at bounding box center [299, 159] width 338 height 225
drag, startPoint x: 172, startPoint y: 136, endPoint x: 205, endPoint y: 142, distance: 32.9
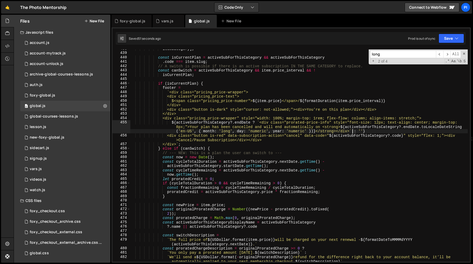
click at [172, 136] on div "itemCategory ] ; const isCurrentPlan = activeSubForThisCategory && activeSubFor…" at bounding box center [299, 159] width 338 height 225
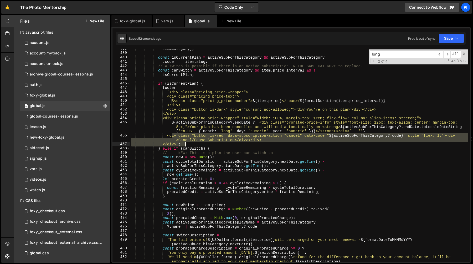
click at [267, 143] on div "itemCategory ] ; const isCurrentPlan = activeSubForThisCategory && activeSubFor…" at bounding box center [299, 159] width 338 height 225
click at [267, 141] on div "itemCategory ] ; const isCurrentPlan = activeSubForThisCategory && activeSubFor…" at bounding box center [299, 155] width 338 height 212
type textarea "<div class="button is-red" data-subscription-action="cancel" data-code="${activ…"
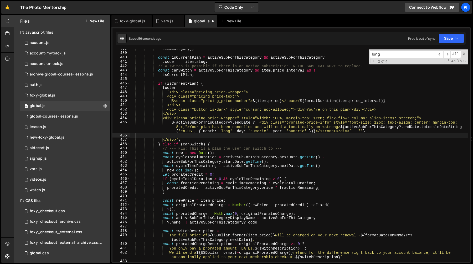
scroll to position [0, 0]
type textarea "${activeSubForThisCategory?.endDate ? `<div class="prorated-price-info" style="…"
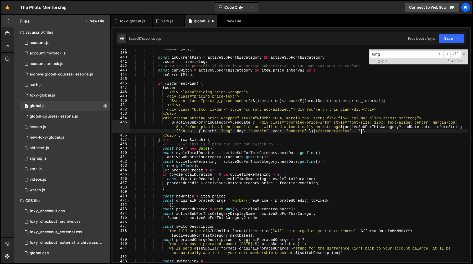
paste textarea
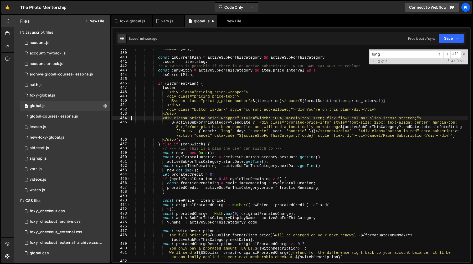
click at [351, 131] on div "itemCategory ] ; const isCurrentPlan = activeSubForThisCategory && activeSubFor…" at bounding box center [299, 157] width 338 height 221
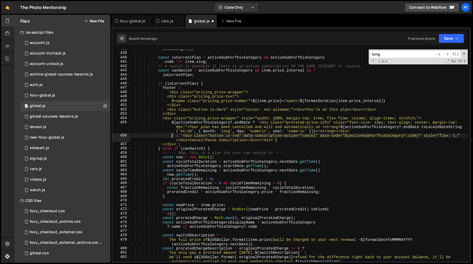
type textarea "` : '<div class="button is-red" data-subscription-action="cancel" data-code="${…"
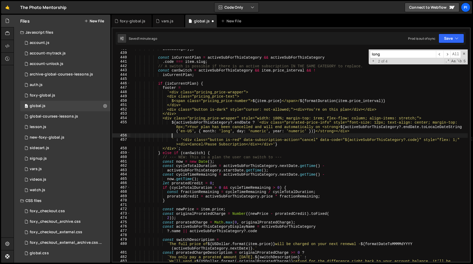
paste textarea "<div class="button is-red" data-subscription-action="cancel" data-code="${activ…"
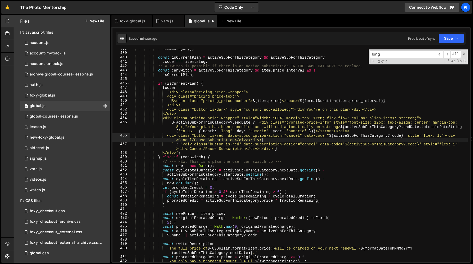
click at [170, 136] on div "itemCategory ] ; const isCurrentPlan = activeSubForThisCategory && activeSubFor…" at bounding box center [299, 157] width 338 height 221
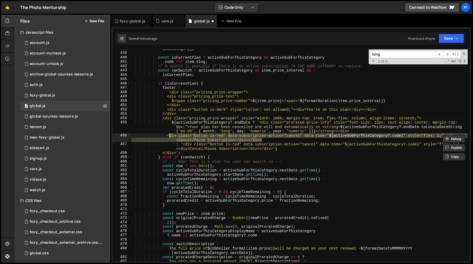
click at [183, 137] on div "itemCategory ] ; const isCurrentPlan = activeSubForThisCategory && activeSubFor…" at bounding box center [299, 155] width 338 height 212
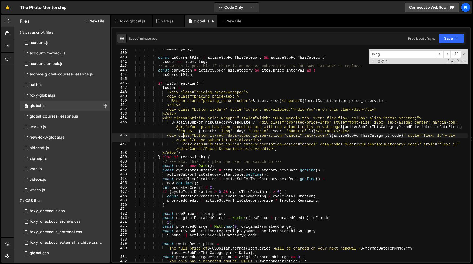
click at [227, 137] on div "itemCategory ] ; const isCurrentPlan = activeSubForThisCategory && activeSubFor…" at bounding box center [299, 157] width 338 height 221
click at [227, 136] on div "itemCategory ] ; const isCurrentPlan = activeSubForThisCategory && activeSubFor…" at bounding box center [299, 157] width 338 height 221
click at [229, 136] on div "itemCategory ] ; const isCurrentPlan = activeSubForThisCategory && activeSubFor…" at bounding box center [299, 157] width 338 height 221
click at [299, 135] on div "itemCategory ] ; const isCurrentPlan = activeSubForThisCategory && activeSubFor…" at bounding box center [299, 157] width 338 height 221
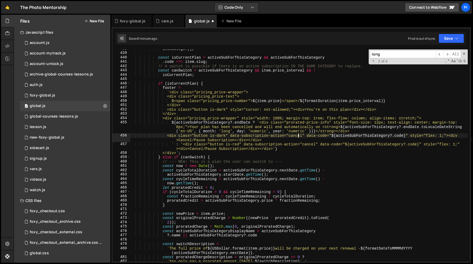
click at [299, 135] on div "itemCategory ] ; const isCurrentPlan = activeSubForThisCategory && activeSubFor…" at bounding box center [299, 157] width 338 height 221
click at [216, 140] on div "itemCategory ] ; const isCurrentPlan = activeSubForThisCategory && activeSubFor…" at bounding box center [299, 157] width 338 height 221
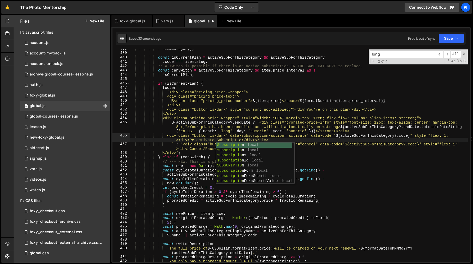
scroll to position [0, 27]
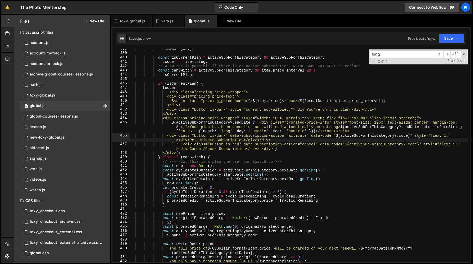
type textarea "<div class="button is-dark" data-subscription-action="activate" data-code="${ac…"
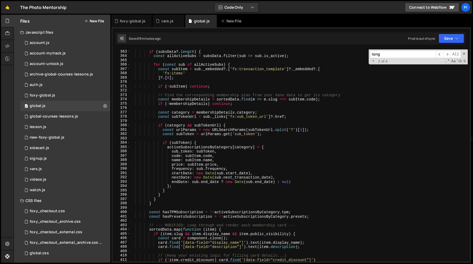
scroll to position [1527, 0]
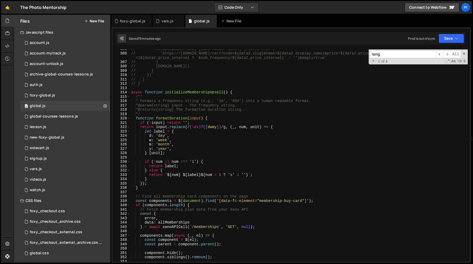
scroll to position [1321, 0]
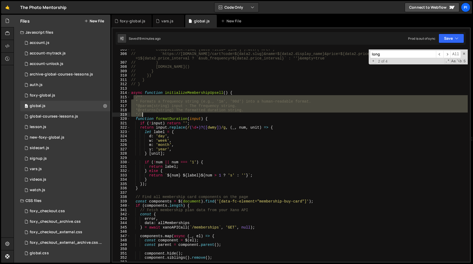
drag, startPoint x: 135, startPoint y: 97, endPoint x: 162, endPoint y: 116, distance: 33.9
click at [162, 116] on div "// ctaUpsellBox.find('[data-field="link"]').attr('href', // `https://tpm.foxyca…" at bounding box center [299, 157] width 338 height 221
click at [162, 116] on div "// ctaUpsellBox.find('[data-field="link"]').attr('href', // `https://tpm.foxyca…" at bounding box center [299, 155] width 338 height 212
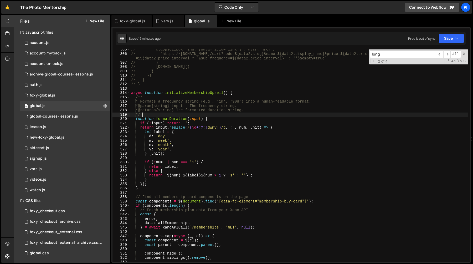
scroll to position [0, 1]
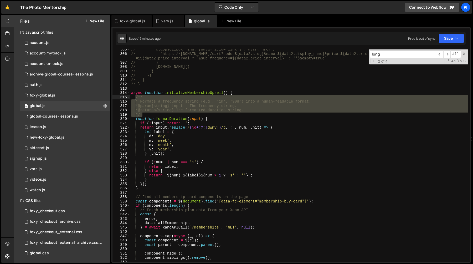
drag, startPoint x: 157, startPoint y: 115, endPoint x: 135, endPoint y: 99, distance: 26.5
click at [135, 99] on div "// ctaUpsellBox.find('[data-field="link"]').attr('href', // `https://tpm.foxyca…" at bounding box center [299, 157] width 338 height 221
click at [135, 97] on div "// ctaUpsellBox.find('[data-field="link"]').attr('href', // `https://tpm.foxyca…" at bounding box center [299, 155] width 338 height 212
drag, startPoint x: 135, startPoint y: 98, endPoint x: 151, endPoint y: 116, distance: 24.1
click at [151, 116] on div "// ctaUpsellBox.find('[data-field="link"]').attr('href', // `https://tpm.foxyca…" at bounding box center [299, 157] width 338 height 221
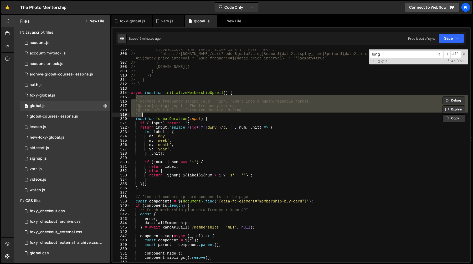
scroll to position [1321, 0]
click at [153, 114] on div "// ctaUpsellBox.find('[data-field="link"]').attr('href', // `https://tpm.foxyca…" at bounding box center [299, 155] width 338 height 212
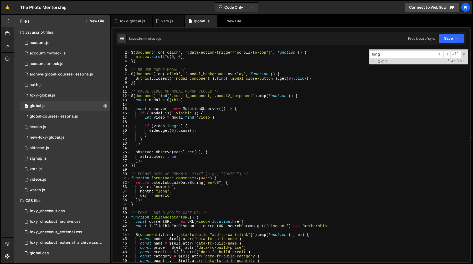
scroll to position [0, 0]
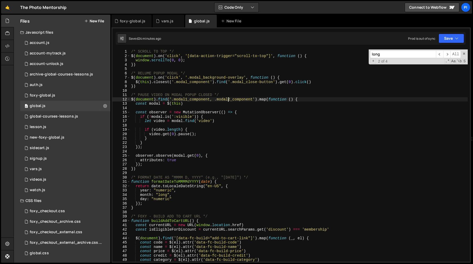
click at [229, 100] on div "/* SCROLL TO TOP */ $ ( document ) . on ( 'click' , '[data-action-trigger="scro…" at bounding box center [299, 159] width 338 height 221
type textarea "$(document).find('.modal1_component, .modal2_component').map(function () {"
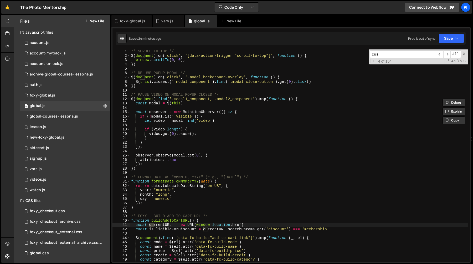
scroll to position [289, 0]
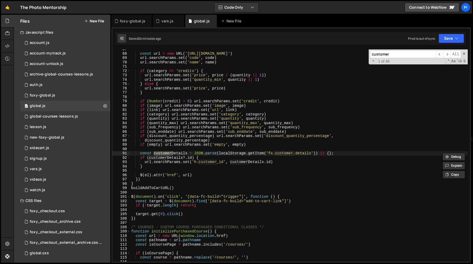
type input "customer"
click at [140, 153] on div "const url = new URL ( 'https://tpm.foxycart.com/cart' ) url . searchParams . se…" at bounding box center [299, 157] width 338 height 221
click at [343, 153] on div "const url = new URL ( 'https://tpm.foxycart.com/cart' ) url . searchParams . se…" at bounding box center [299, 157] width 338 height 221
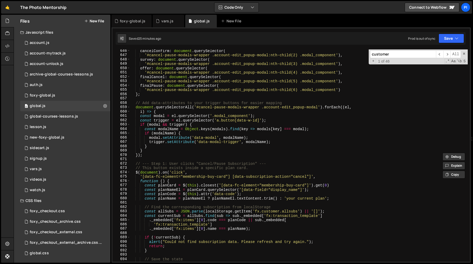
scroll to position [2895, 0]
click at [273, 113] on div "cancelConfirm : document . querySelector ( '#cancel-pause-modals-wrapper .accou…" at bounding box center [299, 159] width 338 height 221
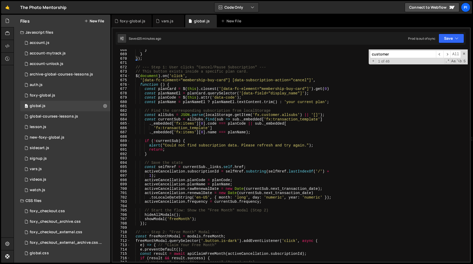
scroll to position [2993, 0]
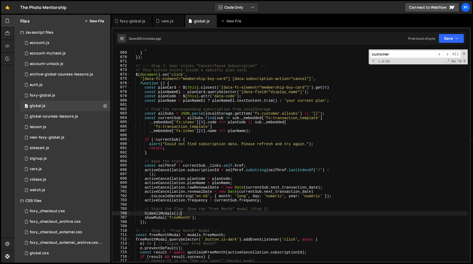
click at [194, 215] on div "} } }) ; // --- Step 1: User clicks "Cancel/Pause Subscription" --- // This but…" at bounding box center [299, 156] width 338 height 221
type textarea "hideAllModals();"
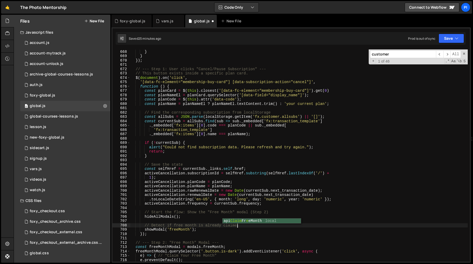
scroll to position [0, 7]
type textarea "// Detect if free month is already claimed"
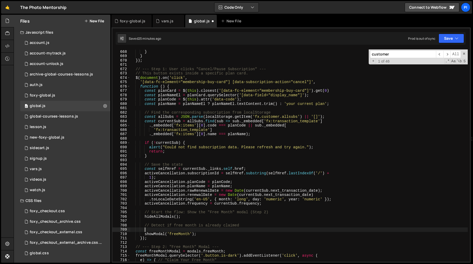
scroll to position [0, 1]
paste textarea "const customerDetails = JSON.parse(localStorage.getItem('fx.customer.details'))…"
type textarea "const customerDetails = JSON.parse(localStorage.getItem('fx.customer.details'))…"
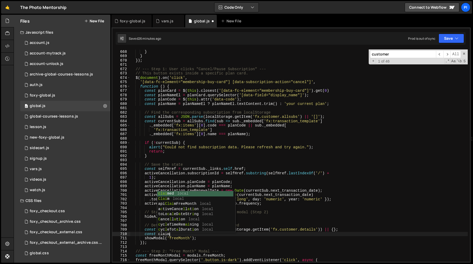
scroll to position [0, 3]
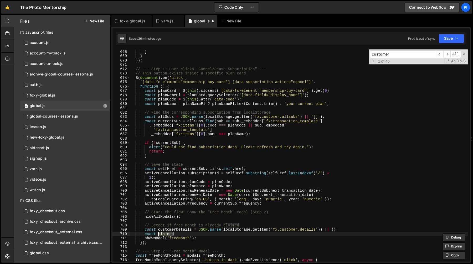
type textarea "const"
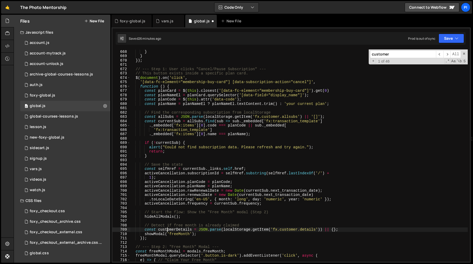
click at [167, 228] on div "trigger . setAttribute ( 'data-modal-trigger' , modalName ) ; } } }) ; // --- S…" at bounding box center [299, 155] width 338 height 221
drag, startPoint x: 167, startPoint y: 234, endPoint x: 171, endPoint y: 236, distance: 4.4
click at [167, 234] on div "trigger . setAttribute ( 'data-modal-trigger' , modalName ) ; } } }) ; // --- S…" at bounding box center [299, 155] width 338 height 221
paste textarea "customerDetails"
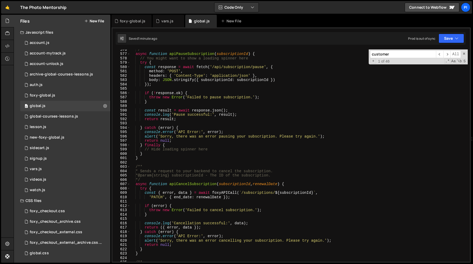
scroll to position [2590, 0]
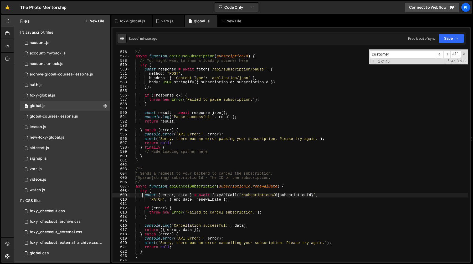
click at [143, 196] on div "* @param {string} subscriptionId - The ID of the subscription. */ async functio…" at bounding box center [299, 155] width 338 height 221
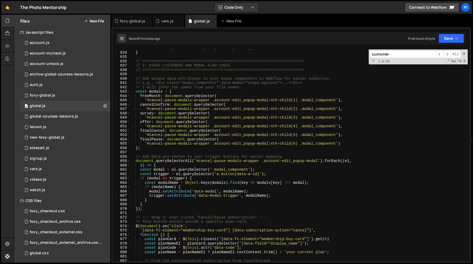
scroll to position [2843, 0]
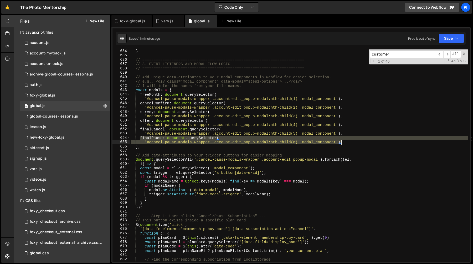
drag, startPoint x: 140, startPoint y: 137, endPoint x: 347, endPoint y: 141, distance: 206.5
click at [347, 141] on div "} // ======================================================================== /…" at bounding box center [299, 159] width 338 height 221
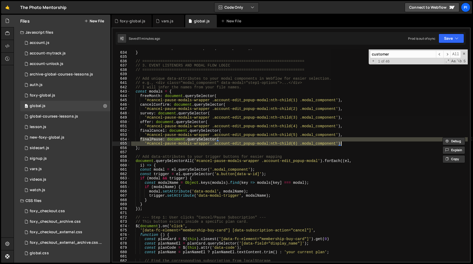
click at [347, 141] on div "return await apiPauseSubscription ( subscriptionId ) ; } // ===================…" at bounding box center [299, 155] width 338 height 212
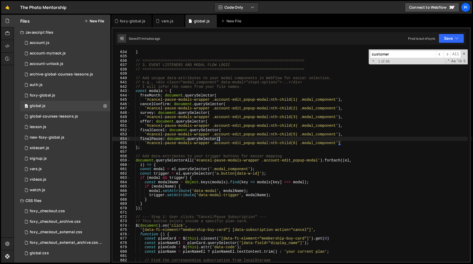
click at [344, 143] on div "return await apiPauseSubscription ( subscriptionId ) ; } // ===================…" at bounding box center [299, 155] width 338 height 221
paste textarea
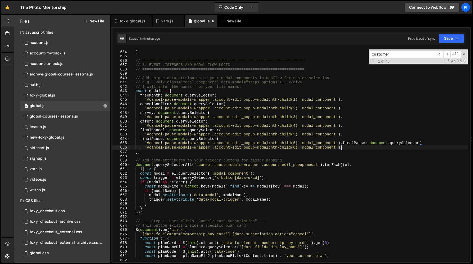
type textarea "'#cancel-pause-modals-wrapper .account-edit_popup-modal:nth-child(6) .modal_com…"
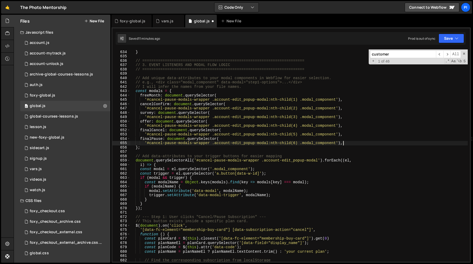
scroll to position [0, 1]
paste textarea "'#cancel-pause-modals-wrapper .account-edit_popup-modal:nth-child(6) .modal_com…"
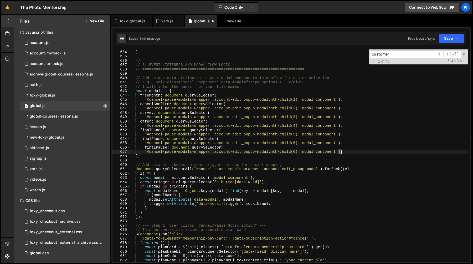
click at [155, 148] on div "return await apiPauseSubscription ( subscriptionId ) ; } // ===================…" at bounding box center [299, 155] width 338 height 221
click at [295, 151] on div "return await apiPauseSubscription ( subscriptionId ) ; } // ===================…" at bounding box center [299, 155] width 338 height 221
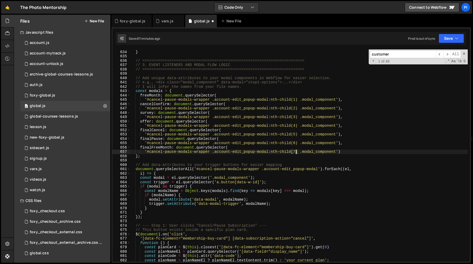
click at [162, 148] on div "return await apiPauseSubscription ( subscriptionId ) ; } // ===================…" at bounding box center [299, 155] width 338 height 221
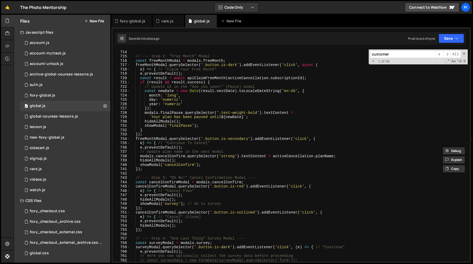
scroll to position [3188, 0]
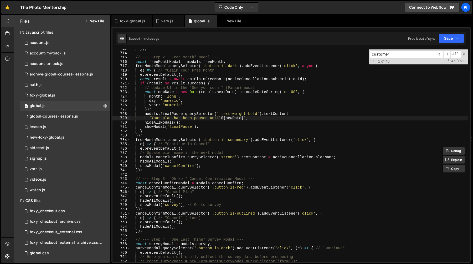
click at [217, 118] on div "}) ; // --- Step 2: "Free Month" Modal --- const freeMonthModal = modals . free…" at bounding box center [299, 157] width 338 height 221
type textarea "`Your plan has been paused until ${newDate}`;"
click at [217, 118] on div "}) ; // --- Step 2: "Free Month" Modal --- const freeMonthModal = modals . free…" at bounding box center [299, 157] width 338 height 221
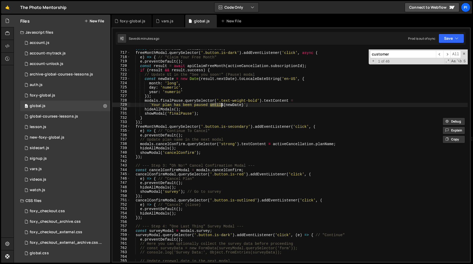
scroll to position [3200, 0]
